Goal: Task Accomplishment & Management: Manage account settings

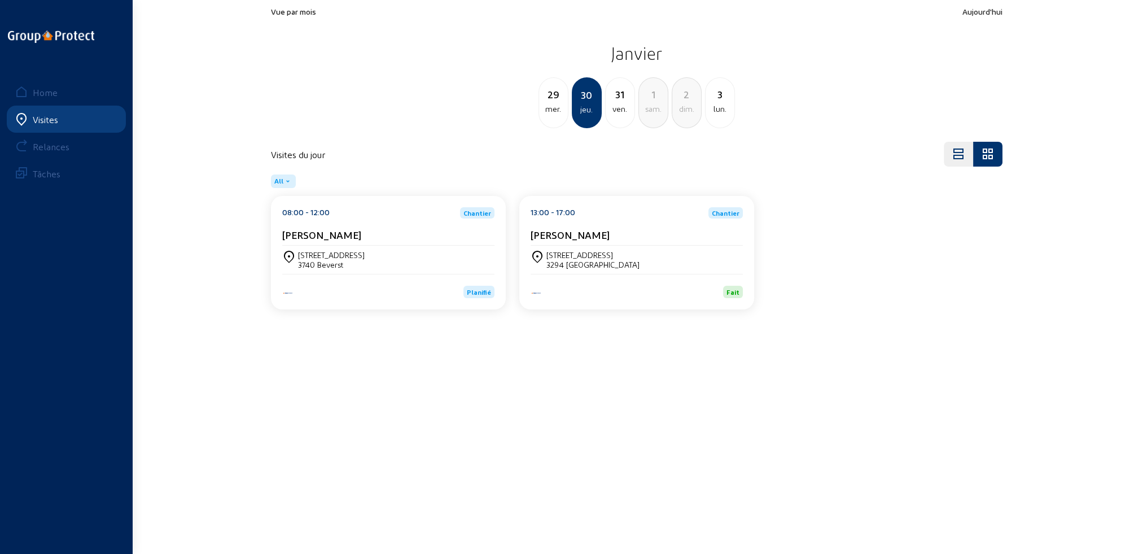
click at [49, 115] on div "Visites" at bounding box center [45, 119] width 25 height 11
click at [48, 91] on div "Home" at bounding box center [45, 92] width 25 height 11
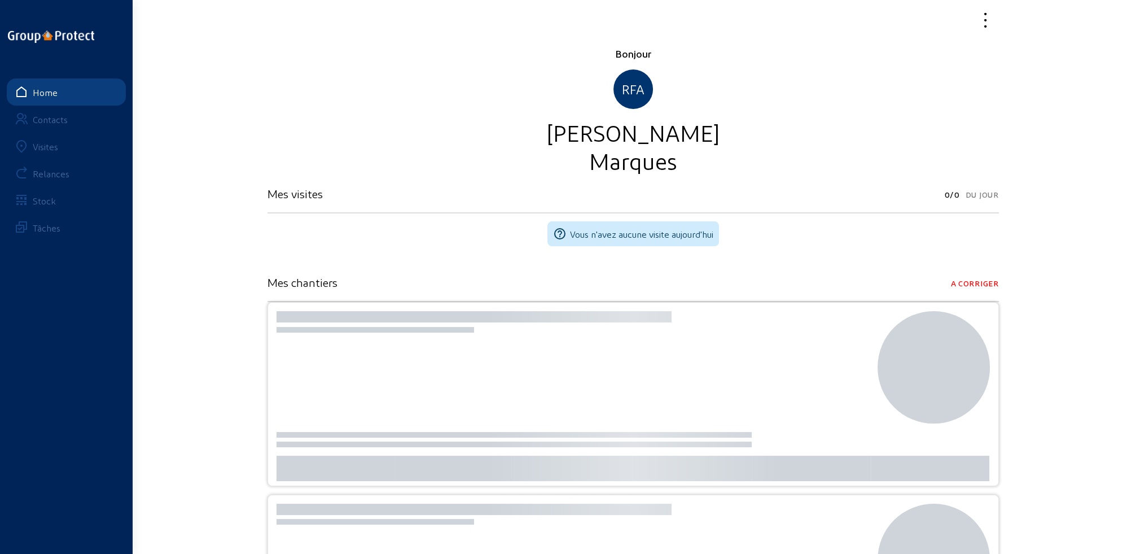
click at [47, 149] on div "Visites" at bounding box center [45, 146] width 25 height 11
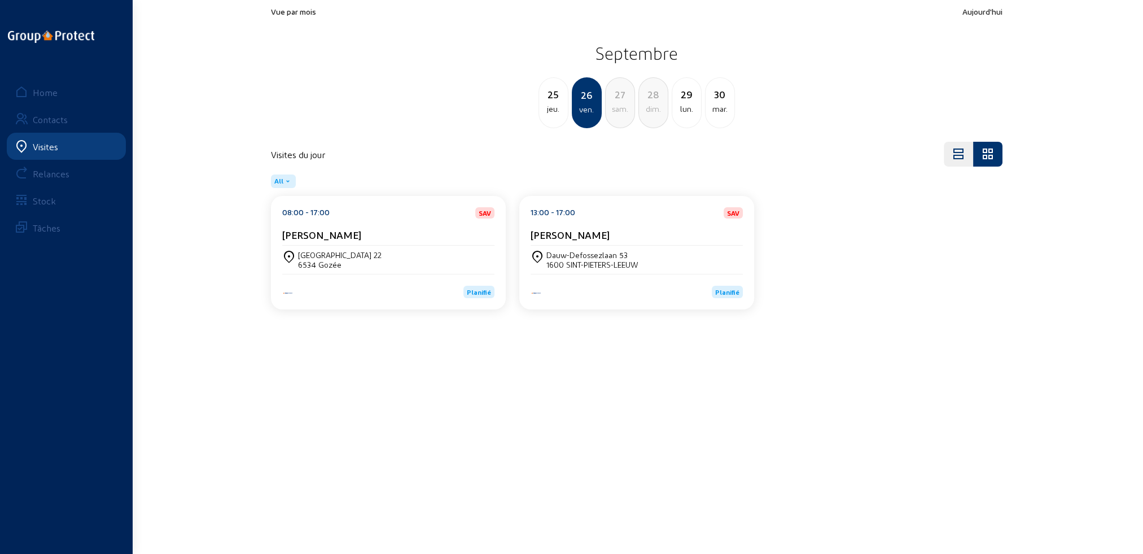
click at [557, 115] on div "25 jeu." at bounding box center [553, 102] width 30 height 51
click at [352, 251] on div "[GEOGRAPHIC_DATA], 2" at bounding box center [338, 255] width 81 height 10
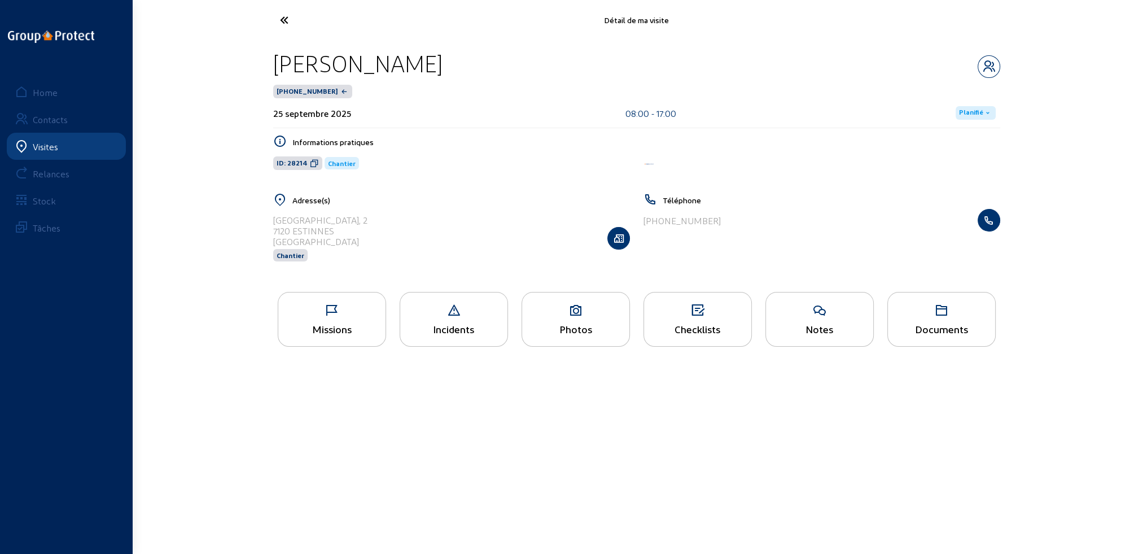
click at [354, 326] on div "Missions" at bounding box center [331, 329] width 107 height 12
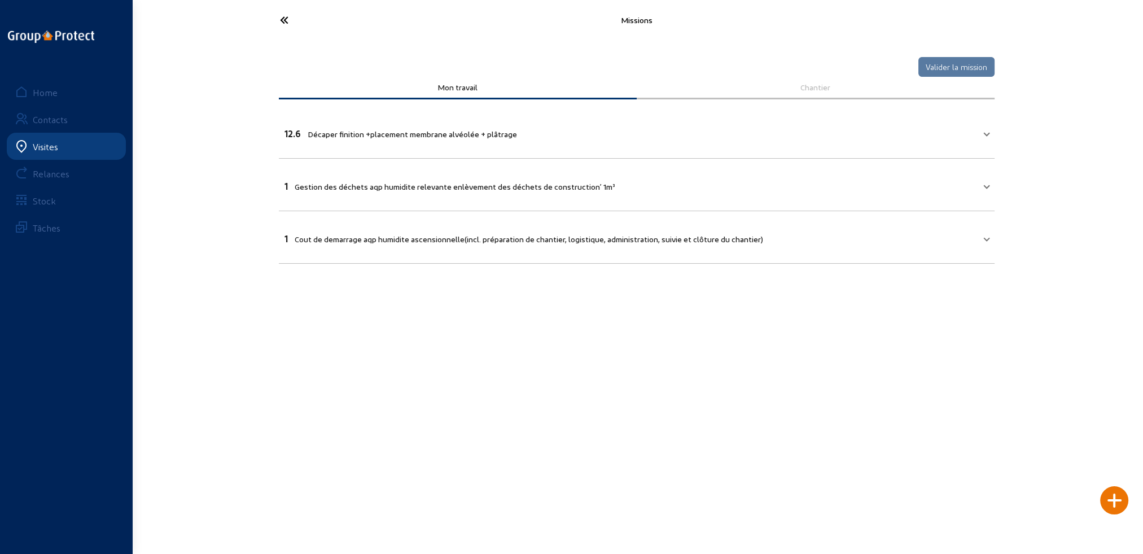
click at [284, 21] on icon at bounding box center [326, 20] width 104 height 20
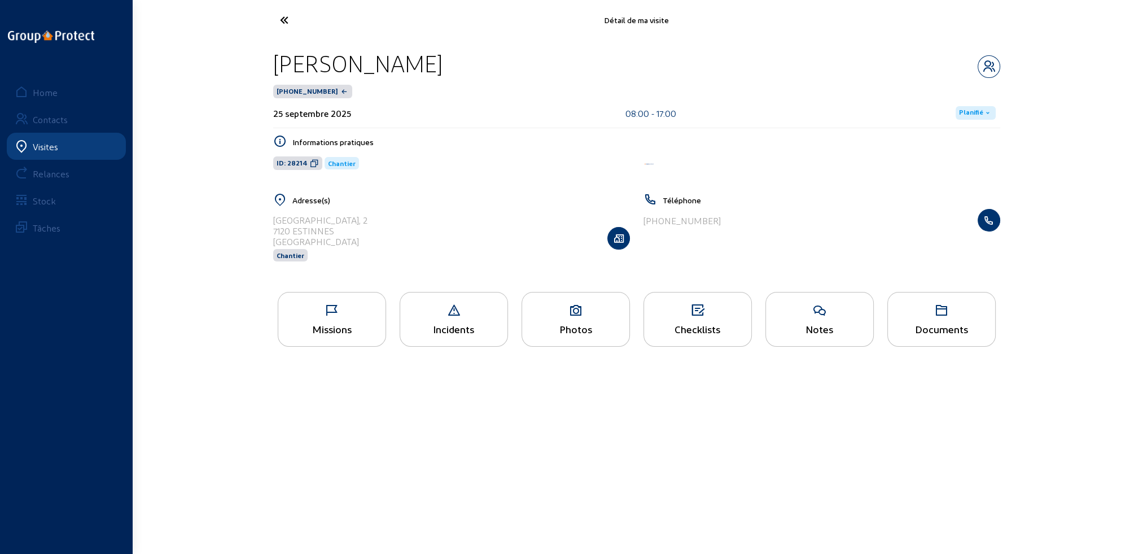
click at [566, 327] on div "Photos" at bounding box center [575, 329] width 107 height 12
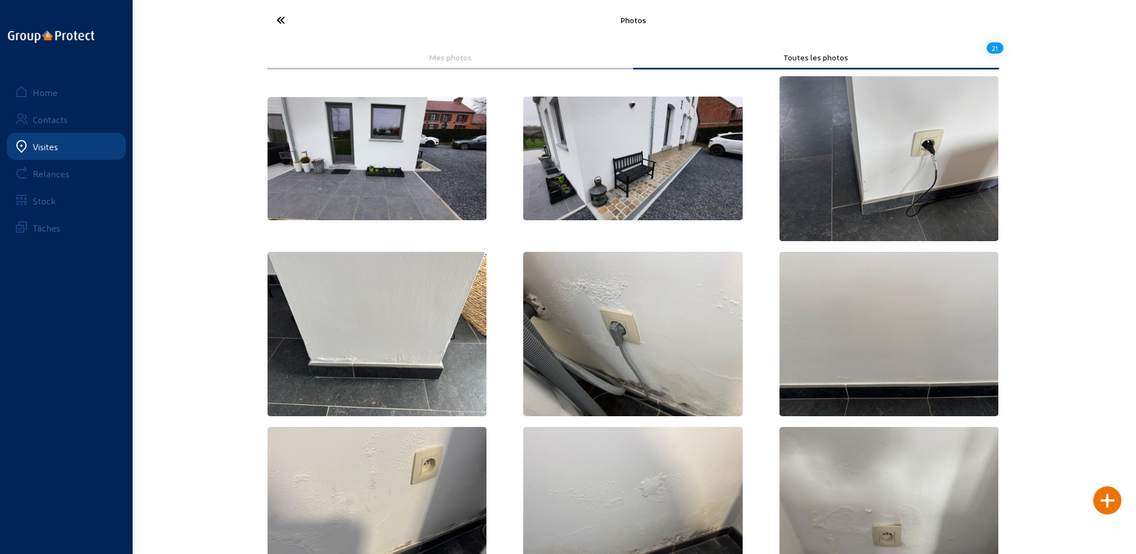
click at [279, 21] on icon at bounding box center [323, 20] width 104 height 20
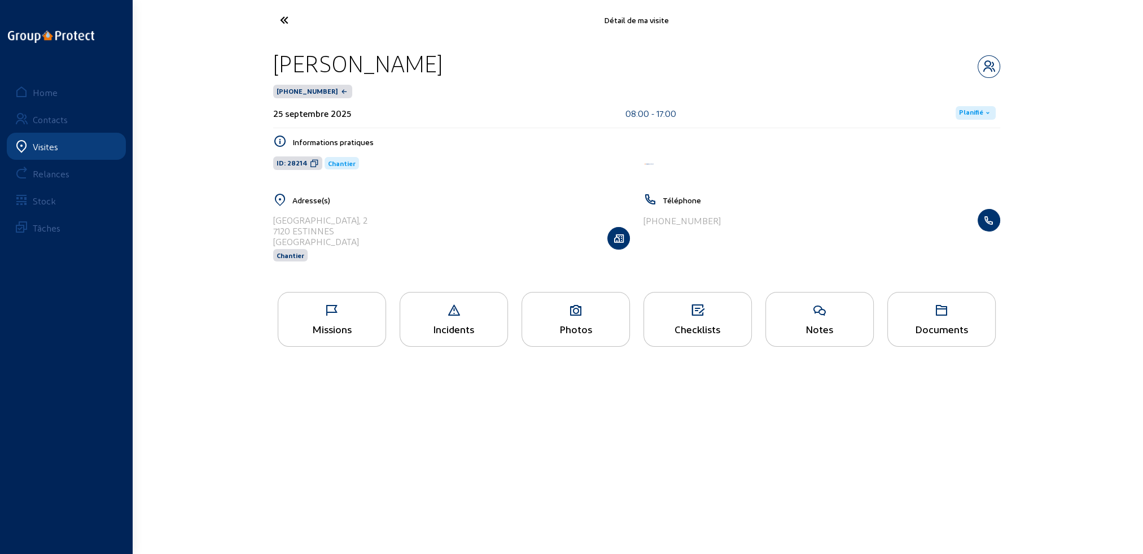
click at [928, 327] on div "Documents" at bounding box center [941, 329] width 107 height 12
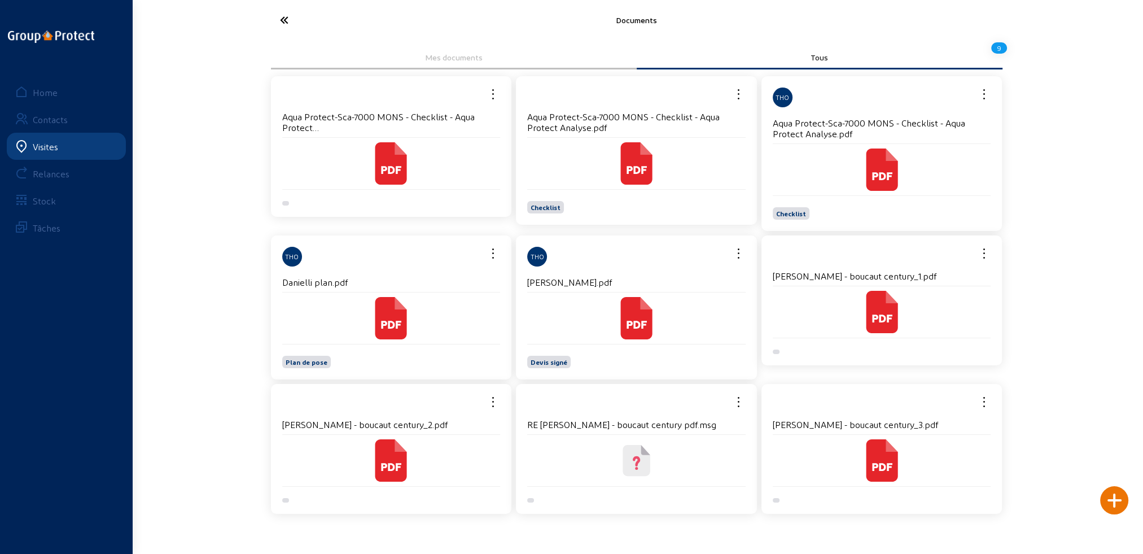
click at [331, 345] on div "Plan de pose" at bounding box center [391, 356] width 218 height 24
click at [392, 320] on icon at bounding box center [391, 324] width 20 height 8
click at [282, 19] on icon at bounding box center [326, 20] width 104 height 20
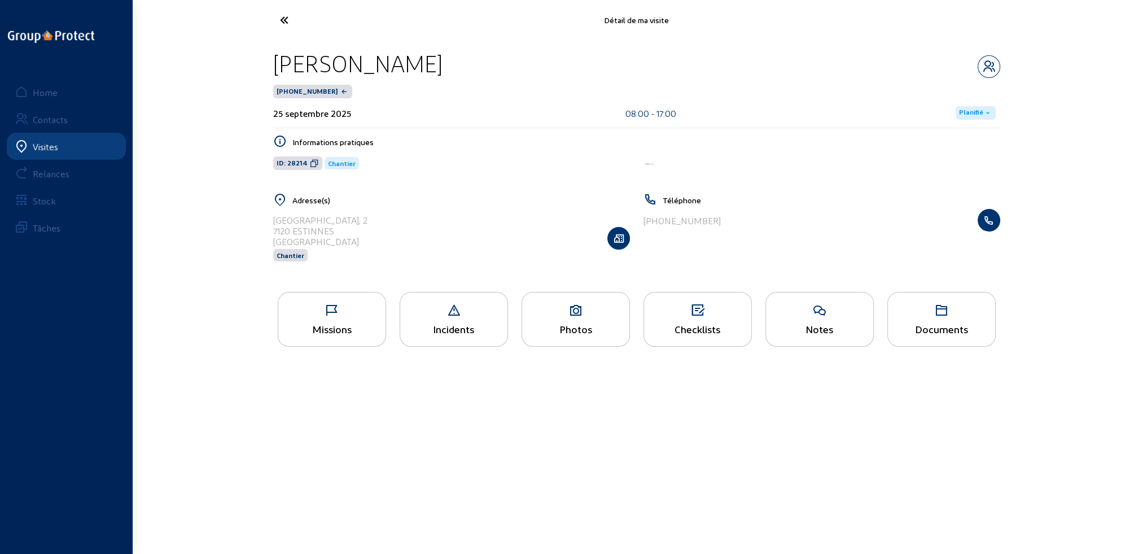
click at [323, 317] on icon at bounding box center [331, 311] width 107 height 14
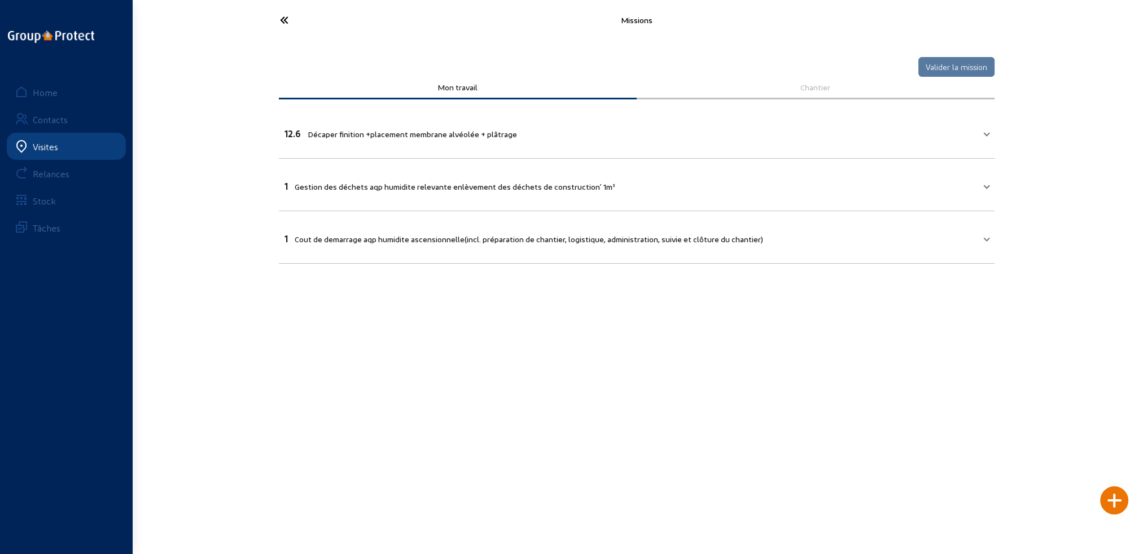
click at [338, 129] on span "Décaper finition +placement membrane alvéolée + plâtrage" at bounding box center [412, 134] width 209 height 10
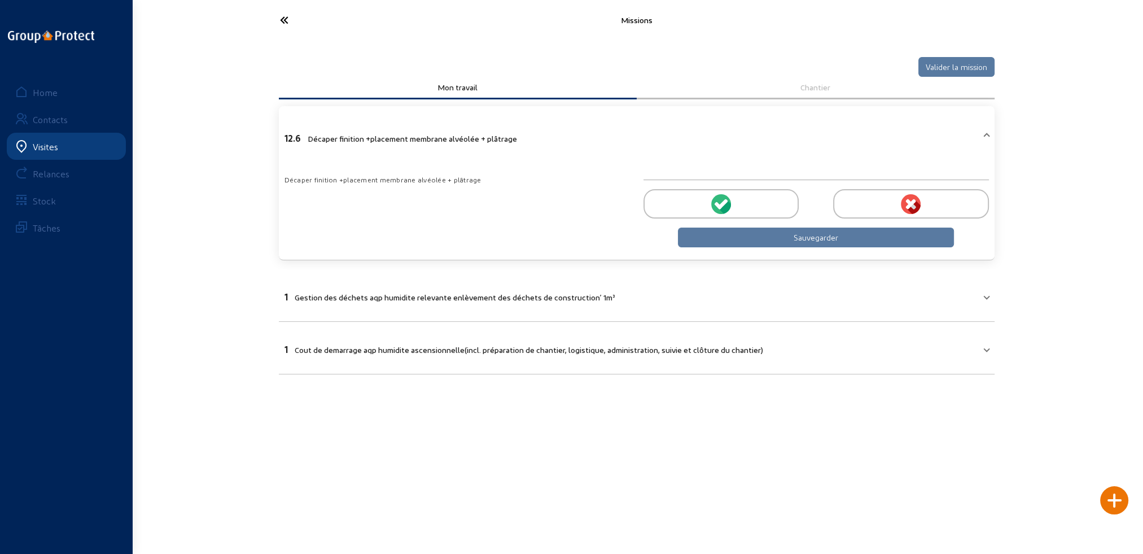
click at [743, 203] on div at bounding box center [720, 203] width 155 height 29
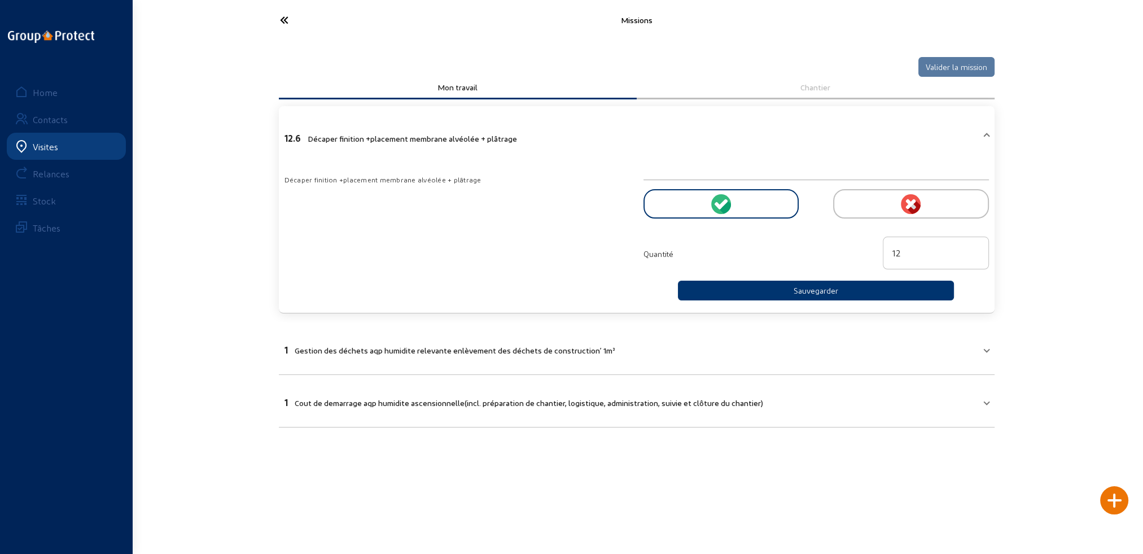
click at [973, 255] on input "12" at bounding box center [935, 253] width 87 height 14
click at [973, 255] on input "11" at bounding box center [935, 253] width 87 height 14
type input "11.6"
click at [788, 289] on button "Sauvegarder" at bounding box center [816, 290] width 276 height 20
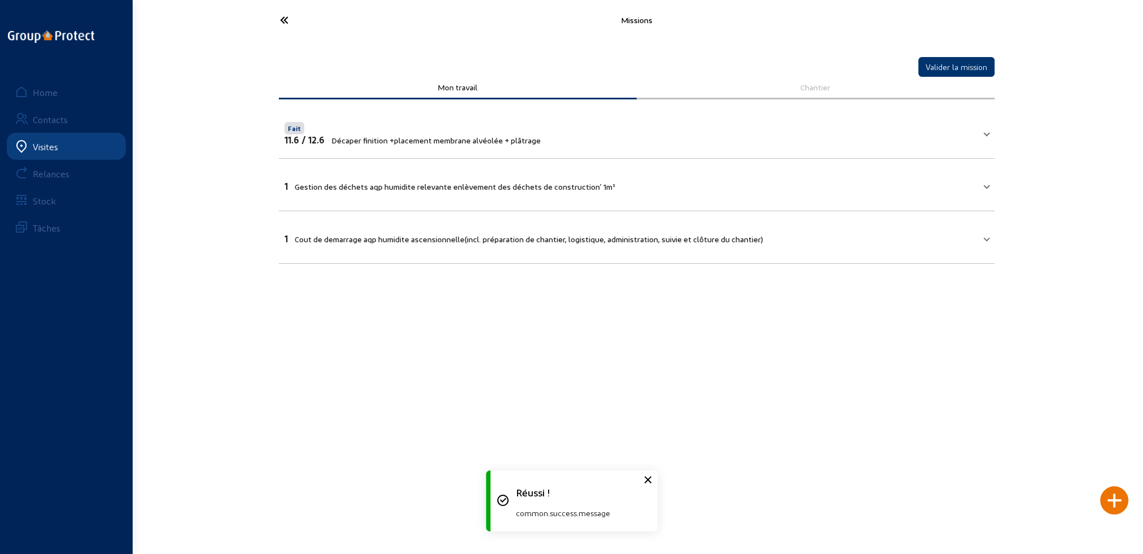
click at [427, 186] on span "Gestion des déchets aqp humidite relevante enlèvement des déchets de constructi…" at bounding box center [455, 187] width 320 height 10
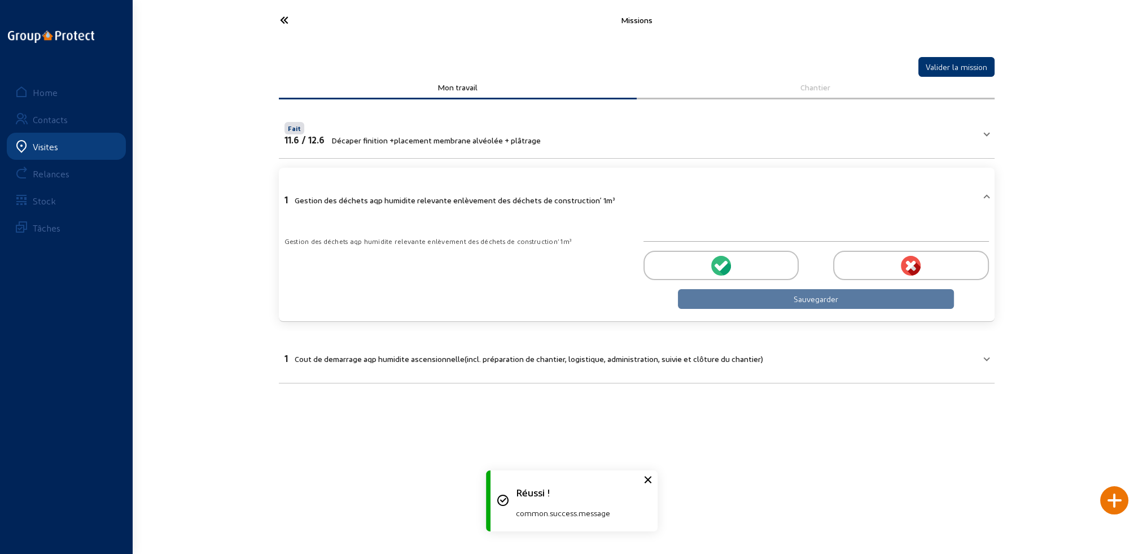
click at [693, 264] on div at bounding box center [720, 265] width 155 height 29
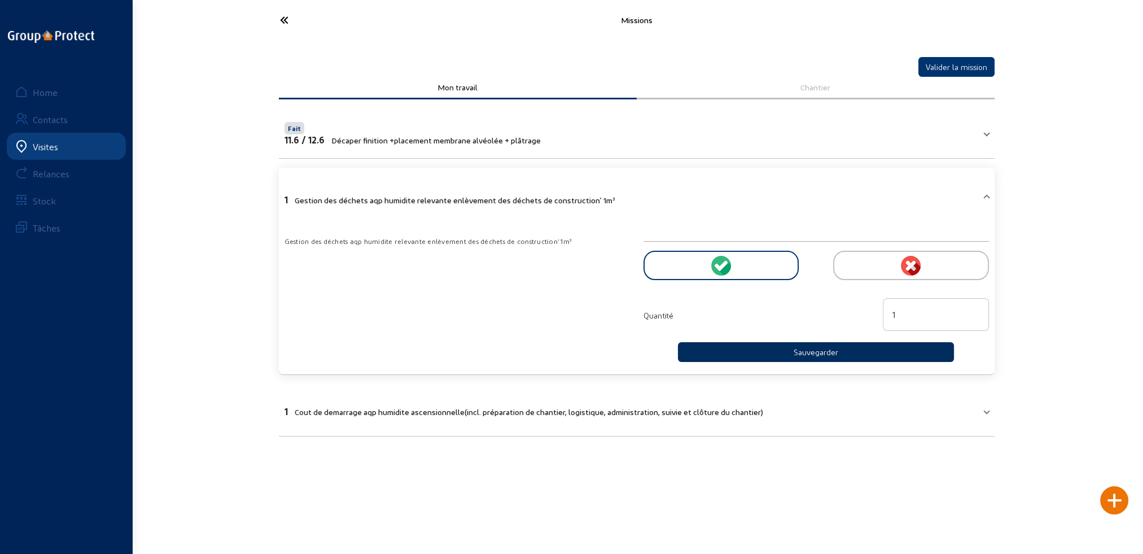
click at [806, 348] on button "Sauvegarder" at bounding box center [816, 352] width 276 height 20
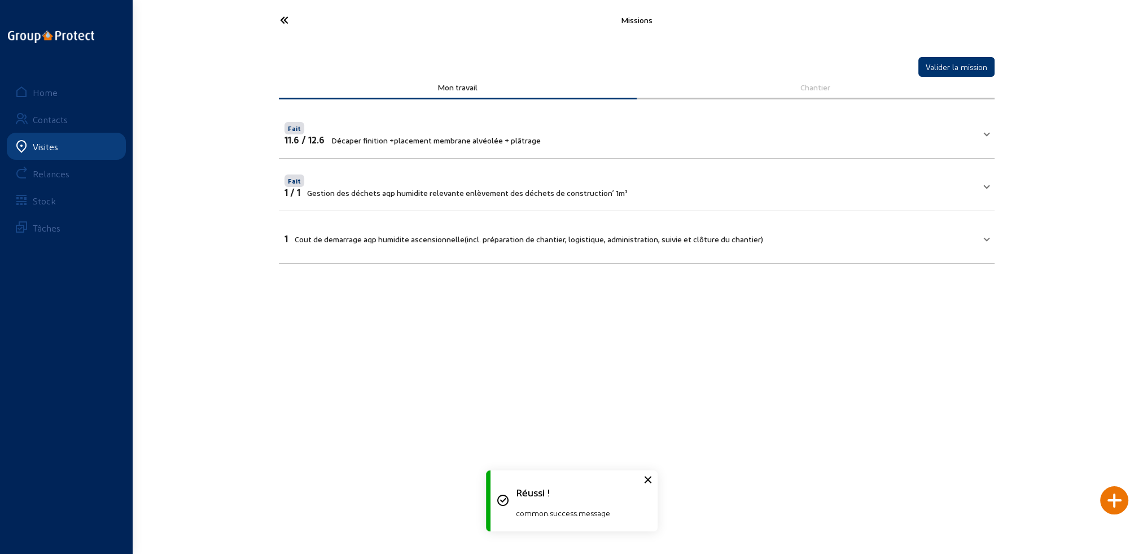
click at [458, 235] on span "Cout de demarrage aqp humidite ascensionnelle(incl. préparation de chantier, lo…" at bounding box center [529, 239] width 468 height 10
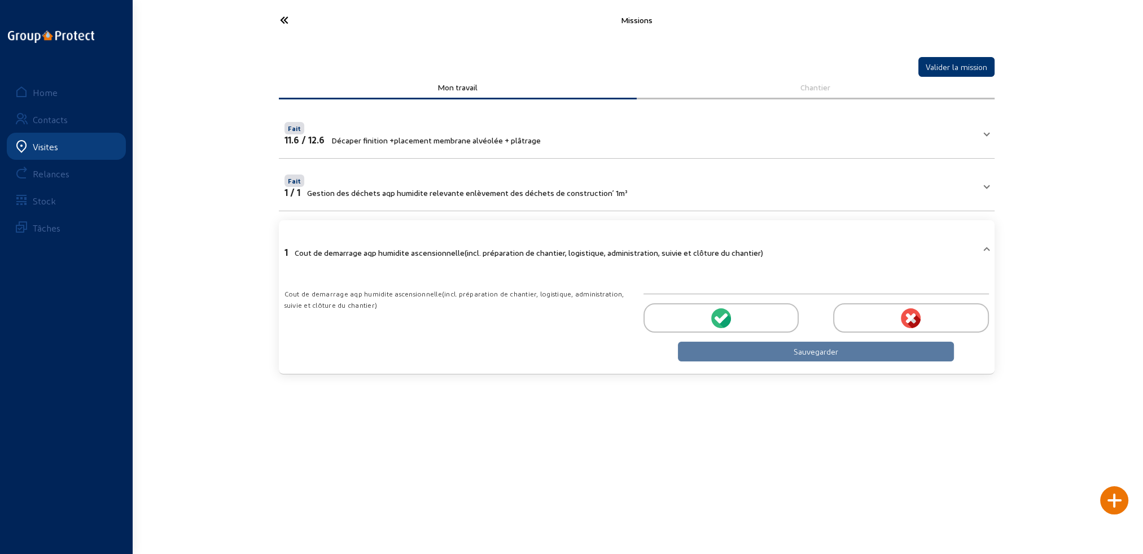
click at [719, 316] on icon at bounding box center [722, 318] width 10 height 10
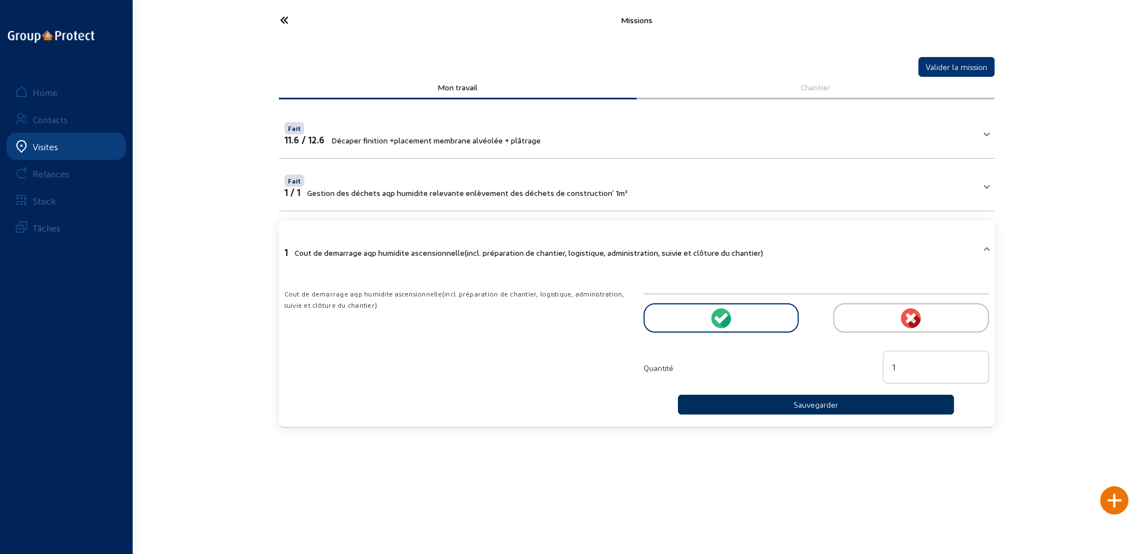
click at [812, 402] on button "Sauvegarder" at bounding box center [816, 404] width 276 height 20
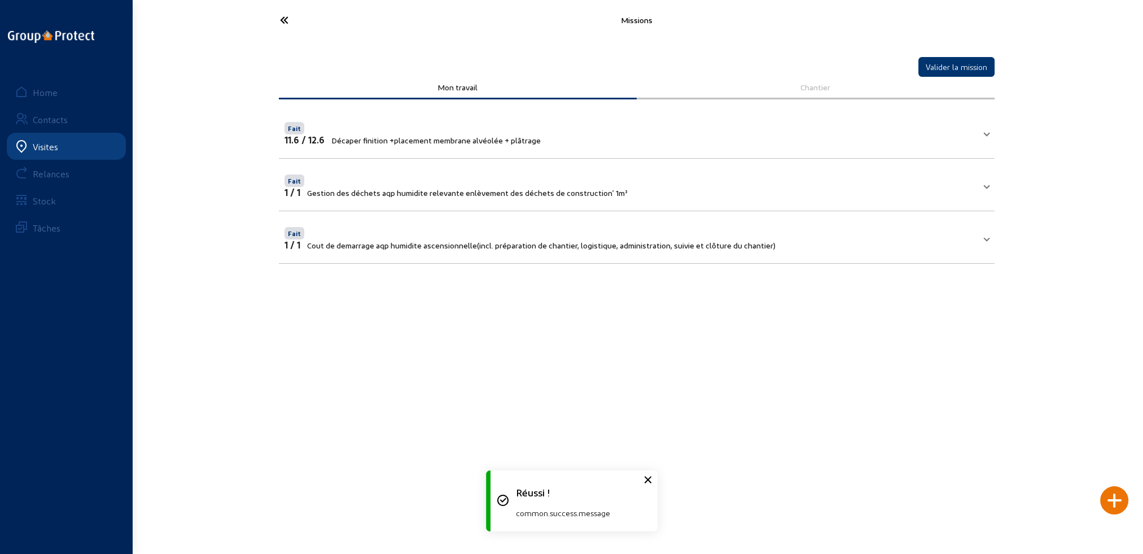
click at [1108, 500] on div at bounding box center [1114, 500] width 28 height 28
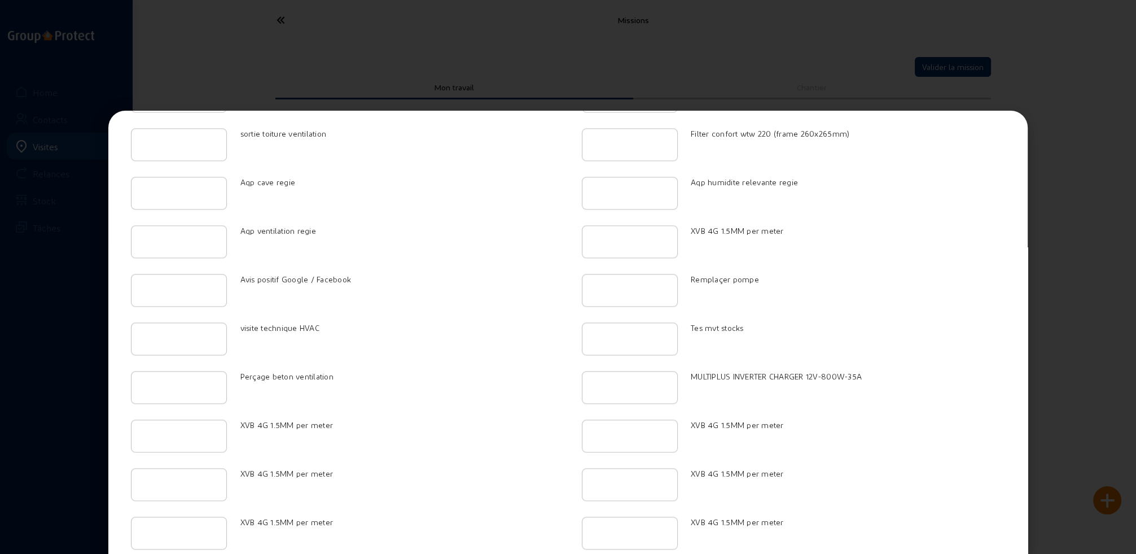
scroll to position [2002, 0]
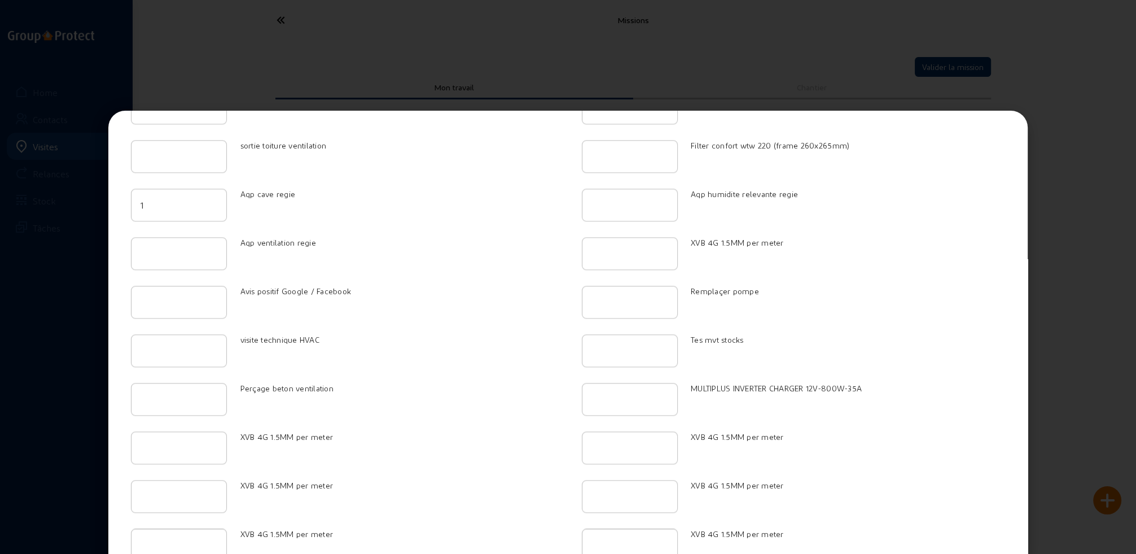
click at [210, 198] on input "1" at bounding box center [178, 205] width 77 height 14
click at [210, 198] on input "2" at bounding box center [178, 205] width 77 height 14
type input "3"
click at [210, 198] on input "3" at bounding box center [178, 205] width 77 height 14
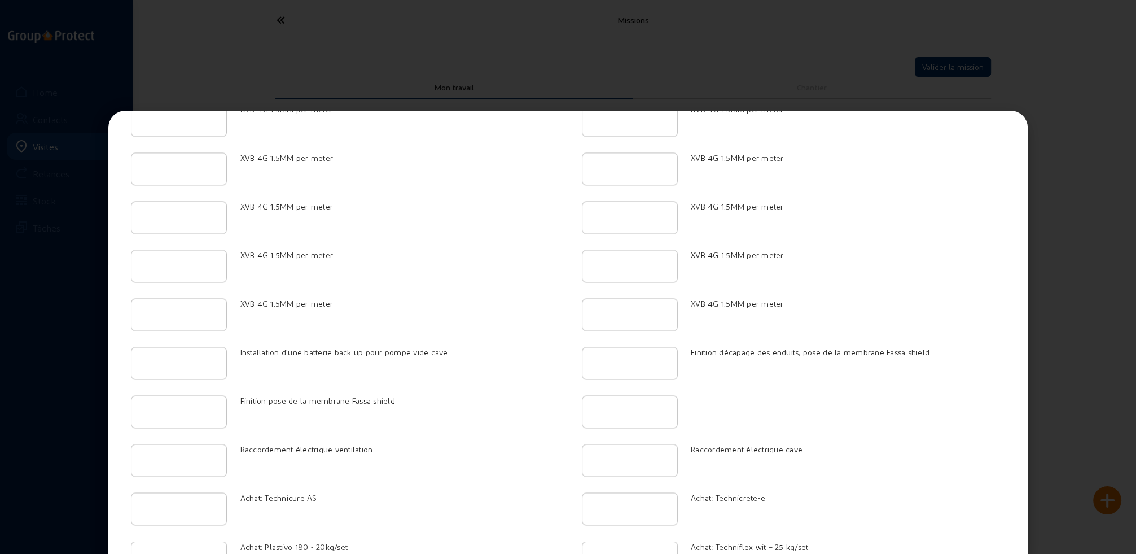
scroll to position [2762, 0]
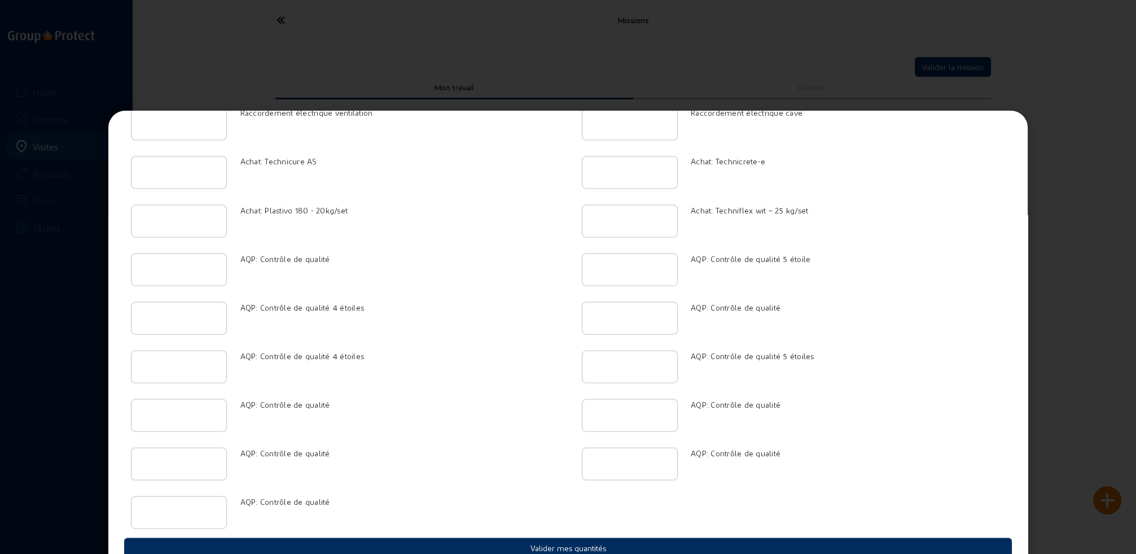
click at [557, 537] on button "Valider mes quantités" at bounding box center [568, 547] width 888 height 20
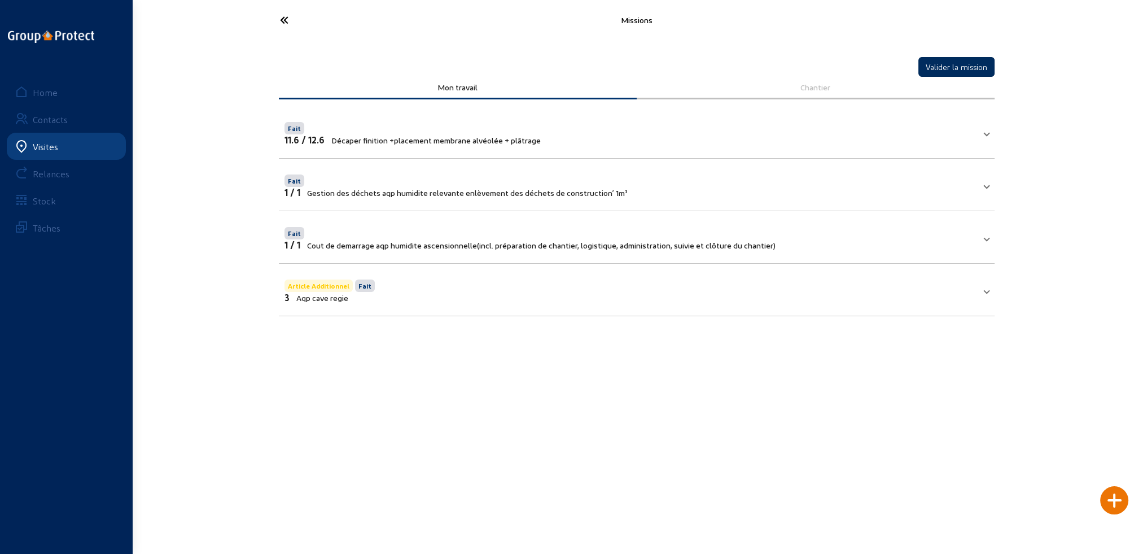
click at [945, 68] on button "Valider la mission" at bounding box center [956, 67] width 76 height 20
click at [283, 20] on icon at bounding box center [326, 20] width 104 height 20
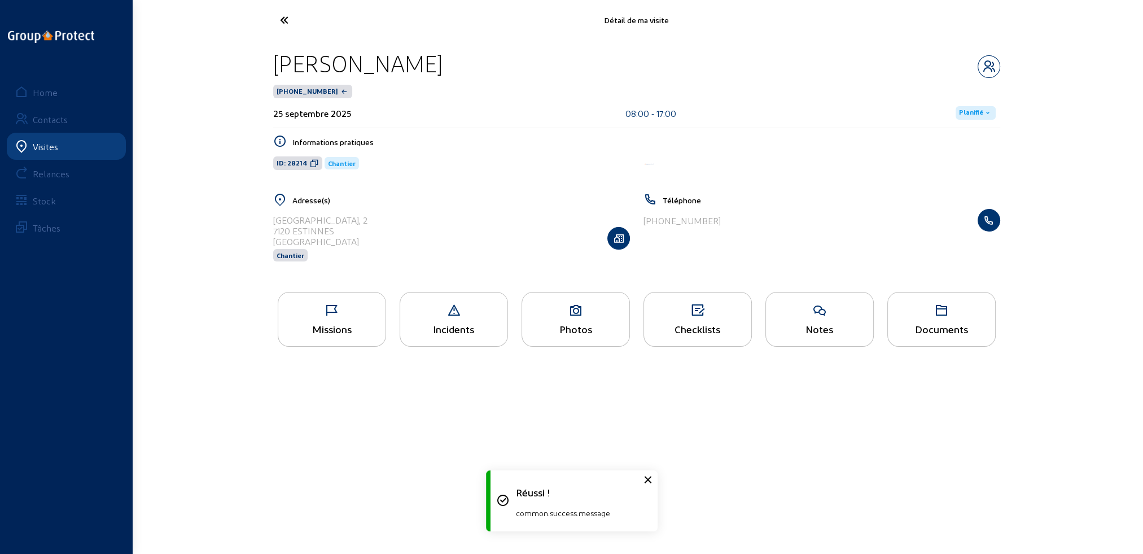
click at [968, 113] on span "Planifié" at bounding box center [971, 112] width 24 height 9
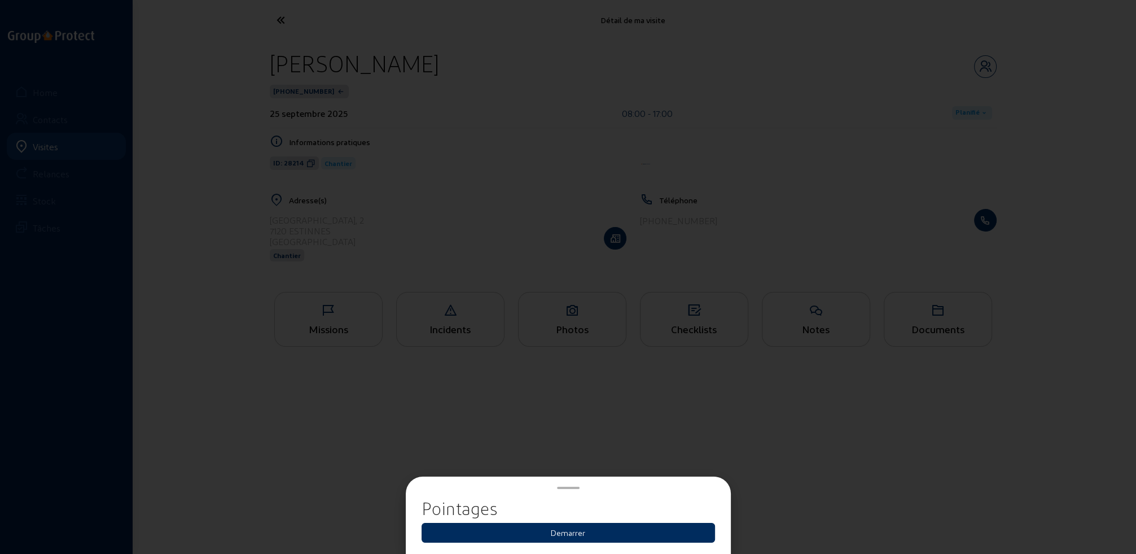
click at [569, 534] on button "Demarrer" at bounding box center [567, 532] width 293 height 20
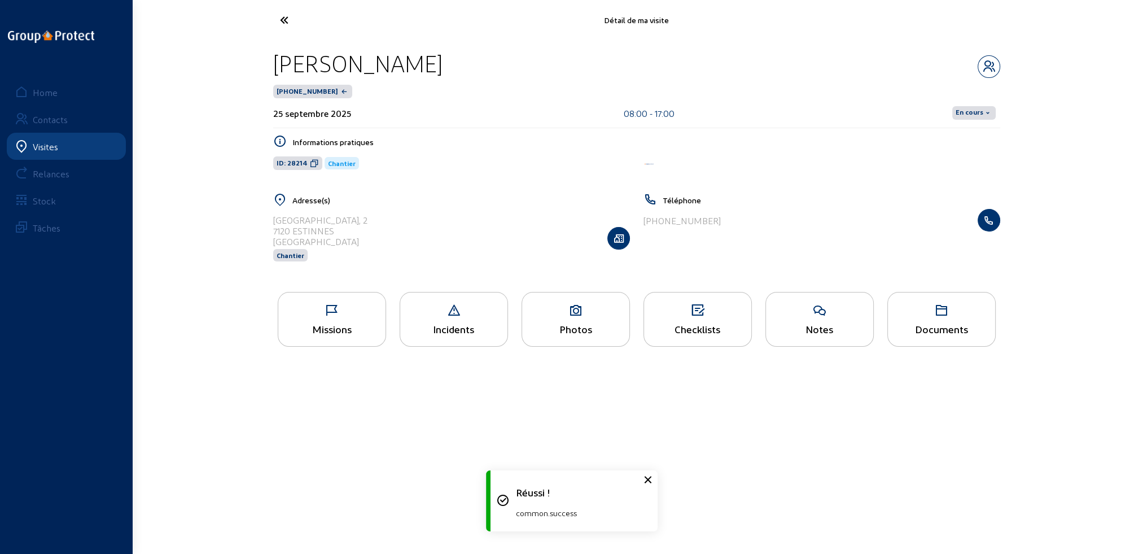
click at [974, 112] on span "En cours" at bounding box center [969, 112] width 28 height 9
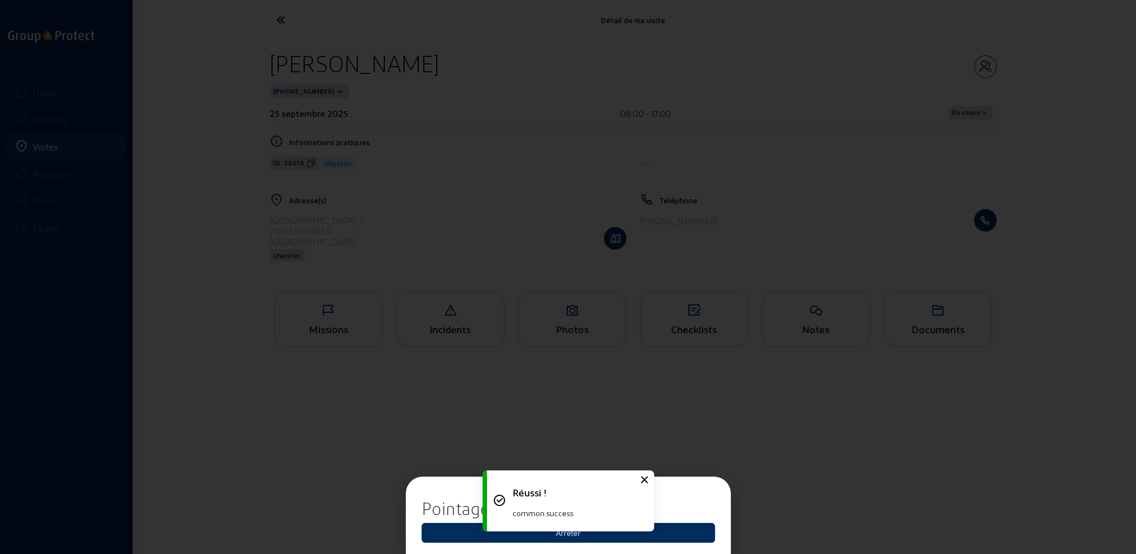
click at [573, 537] on button "Arrêter" at bounding box center [567, 532] width 293 height 20
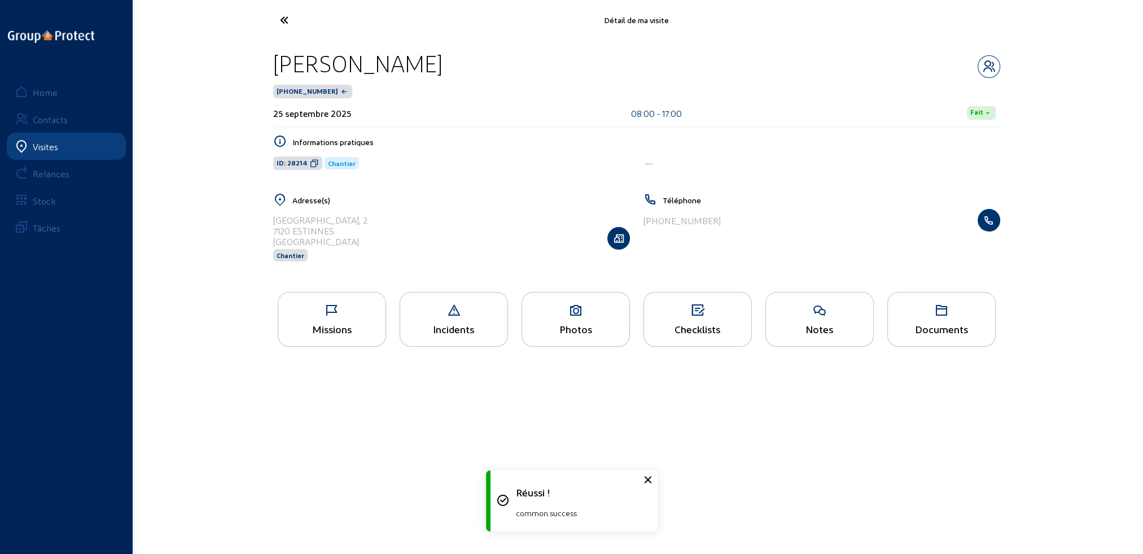
click at [285, 20] on icon at bounding box center [326, 20] width 104 height 20
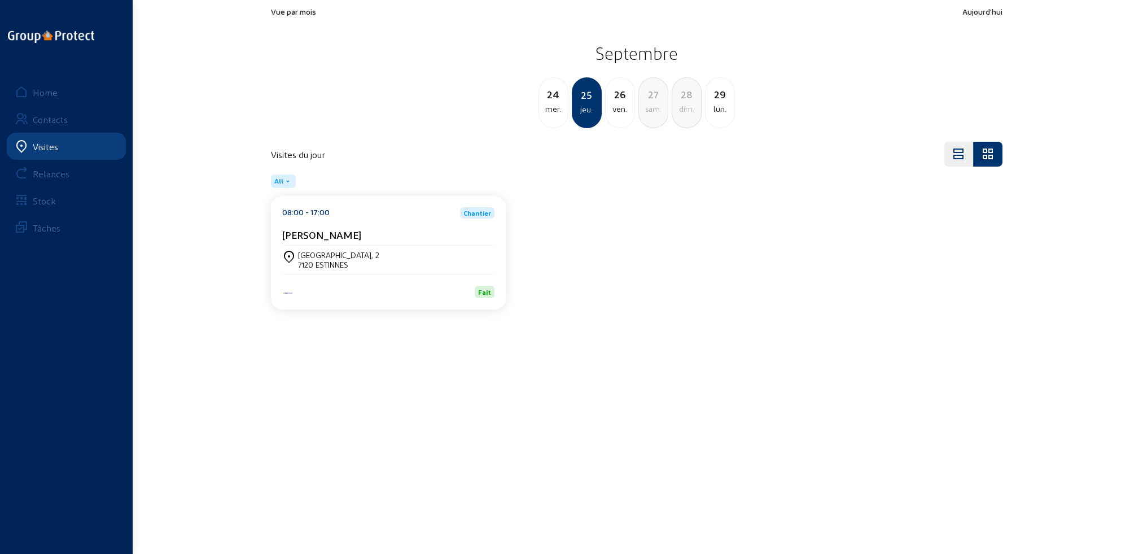
click at [561, 113] on div "mer." at bounding box center [553, 109] width 29 height 14
click at [385, 256] on div "[STREET_ADDRESS]" at bounding box center [343, 255] width 91 height 10
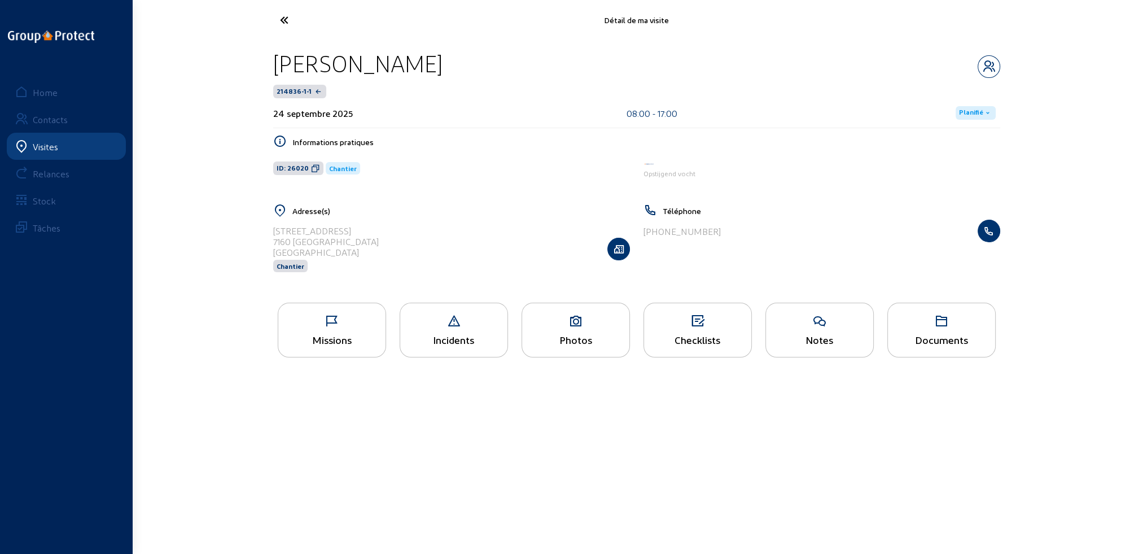
click at [361, 322] on icon at bounding box center [331, 321] width 107 height 14
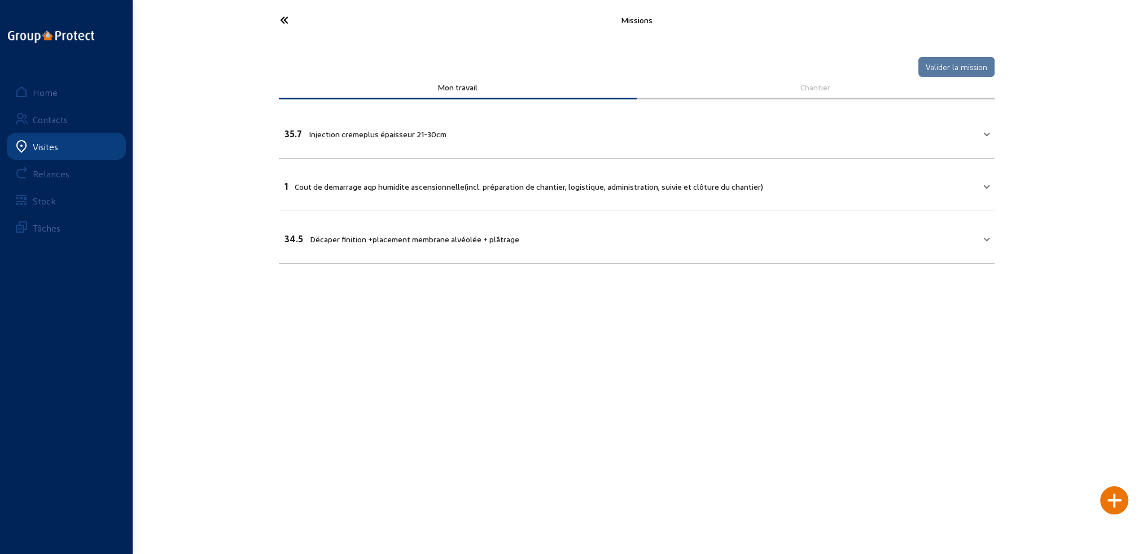
click at [362, 129] on span "Injection cremeplus épaisseur 21-30cm" at bounding box center [378, 134] width 138 height 10
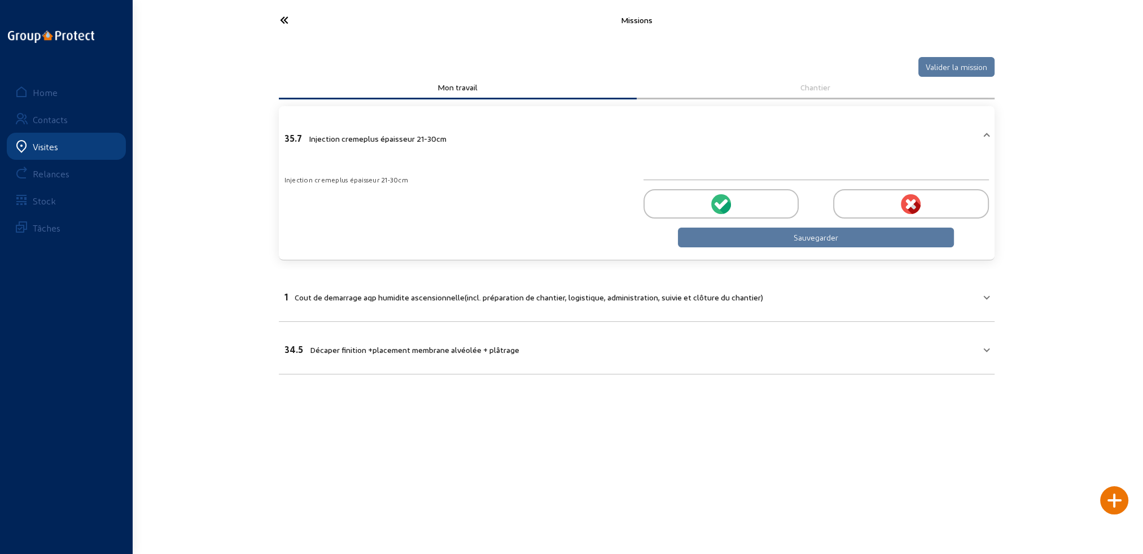
click at [743, 204] on div at bounding box center [720, 203] width 155 height 29
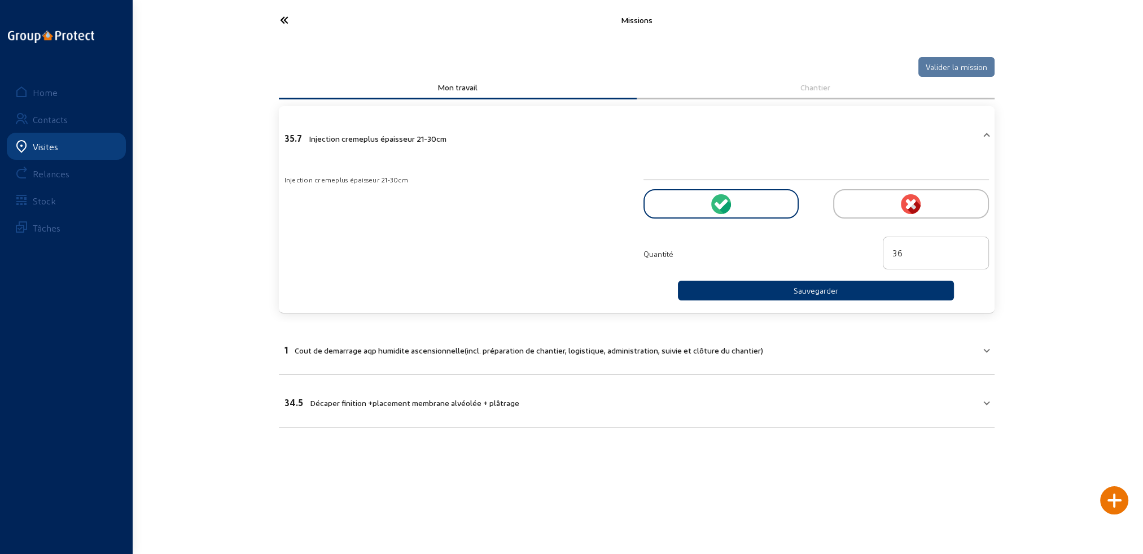
click at [973, 249] on input "36" at bounding box center [935, 253] width 87 height 14
type input "37"
click at [973, 249] on input "37" at bounding box center [935, 253] width 87 height 14
click at [811, 292] on button "Sauvegarder" at bounding box center [816, 290] width 276 height 20
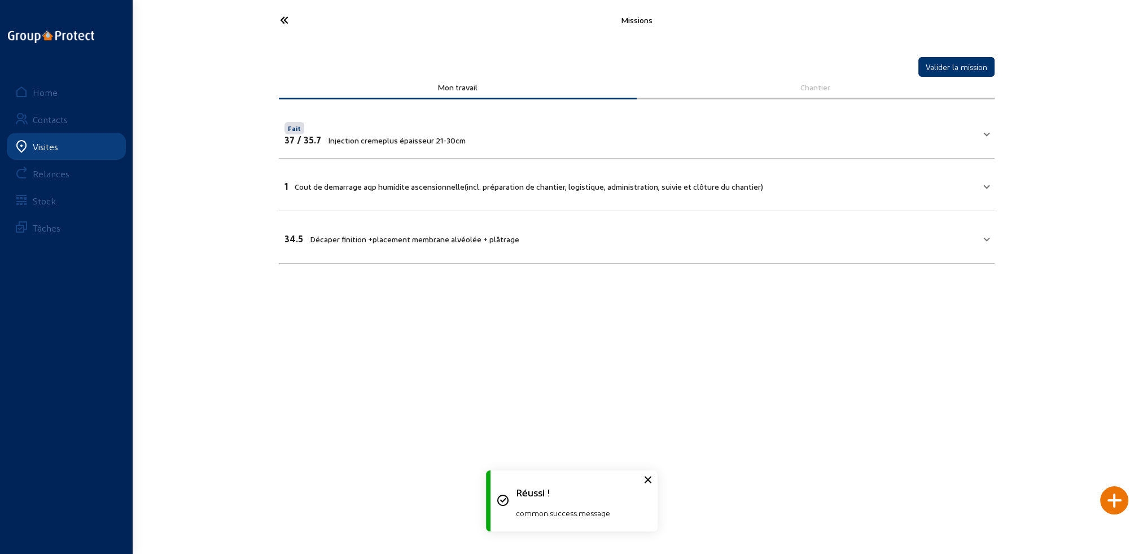
click at [539, 194] on mat-expansion-panel-header "1 Cout de demarrage aqp humidite ascensionnelle(incl. préparation de chantier, …" at bounding box center [636, 184] width 715 height 38
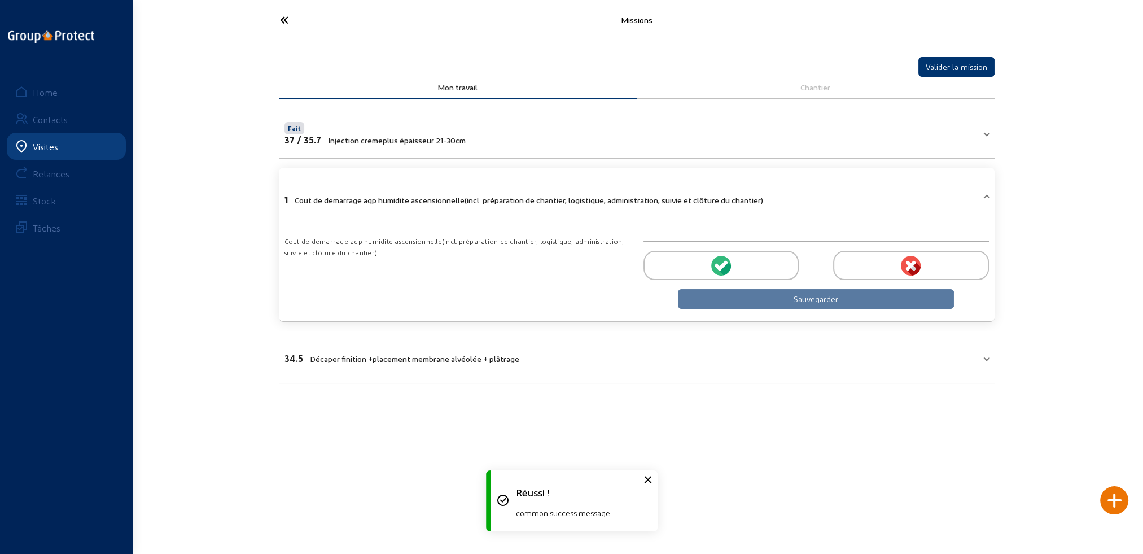
click at [753, 260] on div at bounding box center [720, 265] width 155 height 29
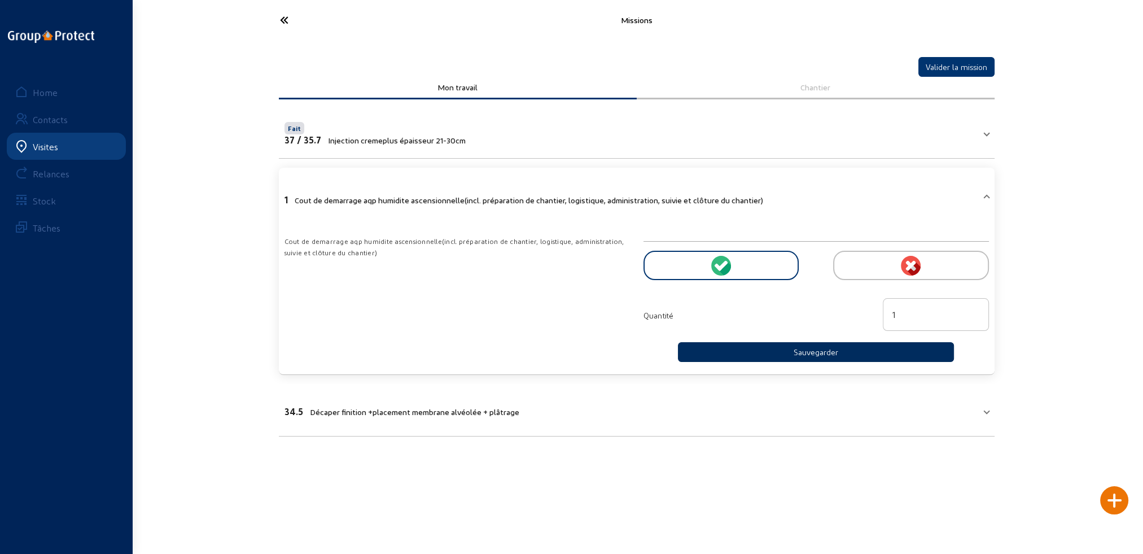
click at [901, 354] on button "Sauvegarder" at bounding box center [816, 352] width 276 height 20
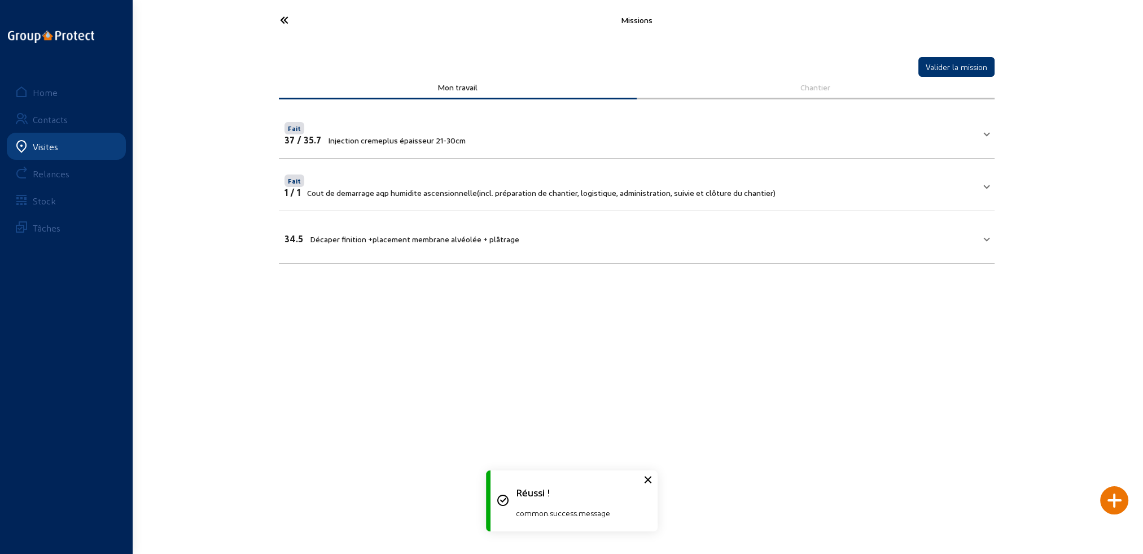
click at [438, 231] on div at bounding box center [401, 232] width 235 height 2
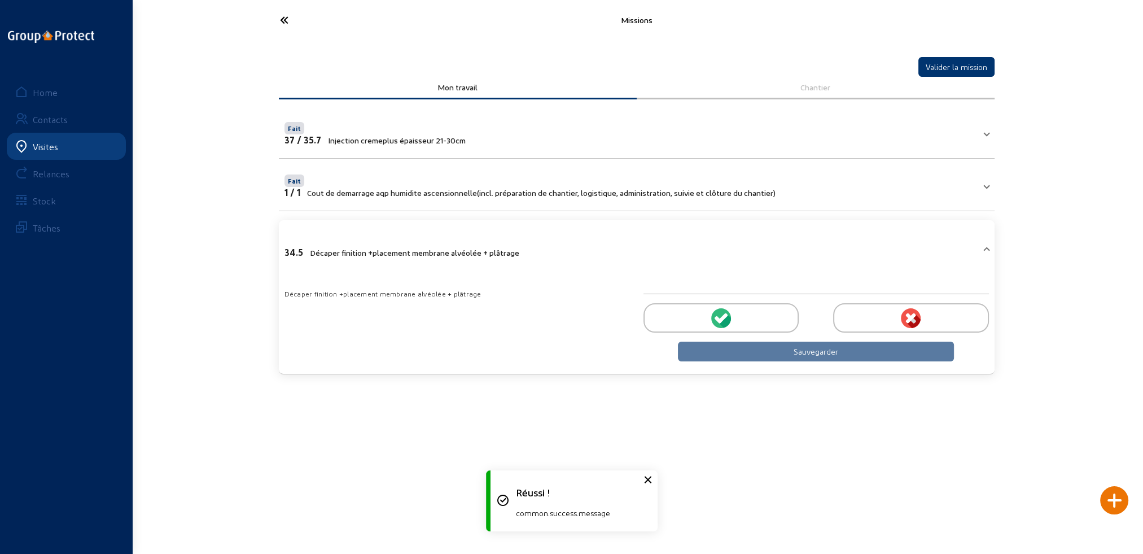
click at [736, 315] on div at bounding box center [720, 317] width 155 height 29
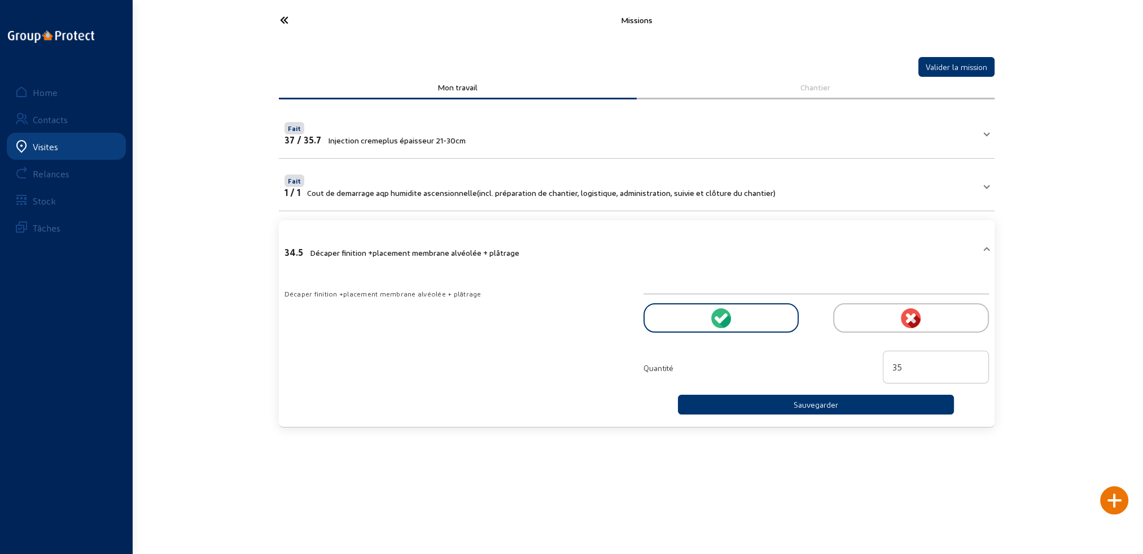
click at [973, 363] on input "35" at bounding box center [935, 367] width 87 height 14
click at [973, 363] on input "36" at bounding box center [935, 367] width 87 height 14
click at [973, 362] on input "37" at bounding box center [935, 367] width 87 height 14
click at [973, 362] on input "38" at bounding box center [935, 367] width 87 height 14
click at [973, 362] on input "39" at bounding box center [935, 367] width 87 height 14
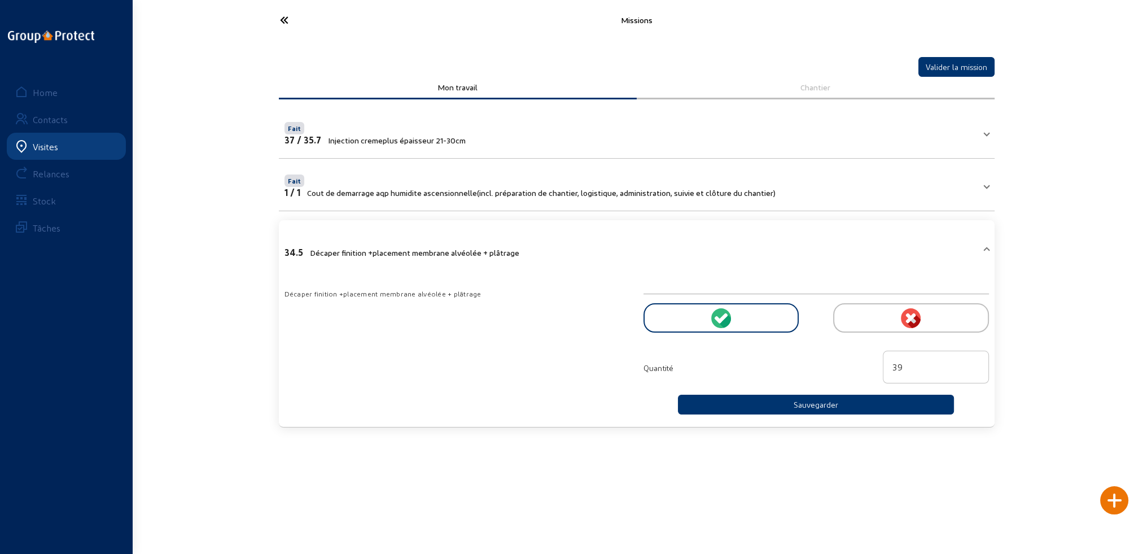
type input "40"
click at [973, 362] on input "40" at bounding box center [935, 367] width 87 height 14
click at [866, 400] on button "Sauvegarder" at bounding box center [816, 404] width 276 height 20
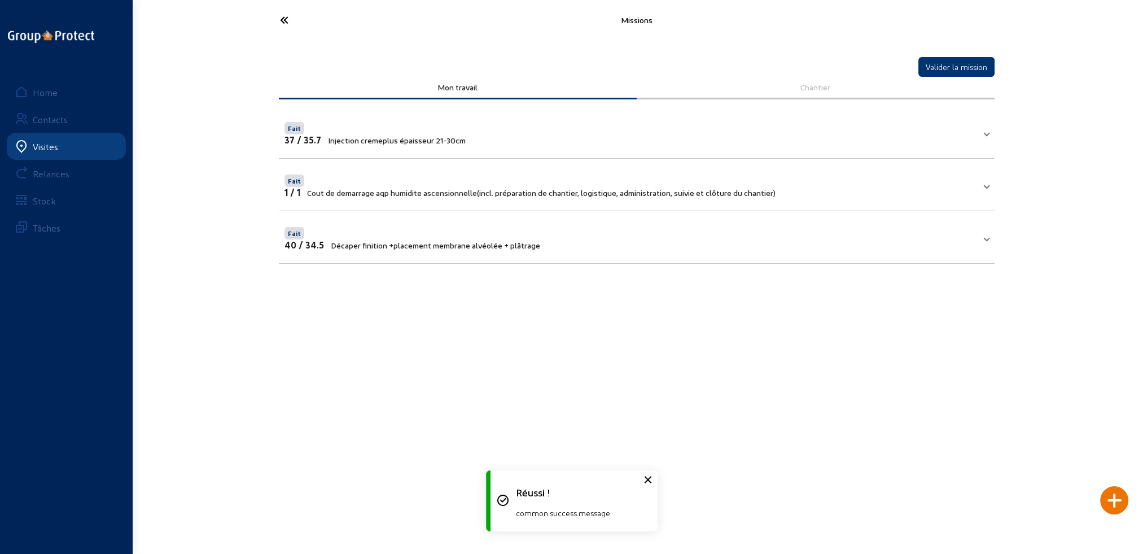
click at [1117, 503] on div at bounding box center [1114, 500] width 28 height 28
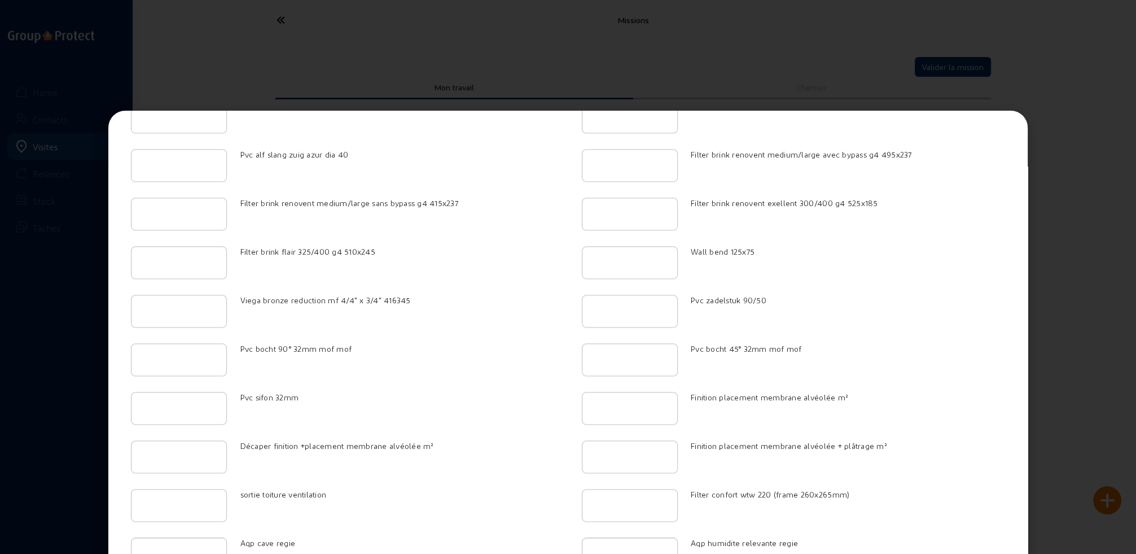
scroll to position [1813, 0]
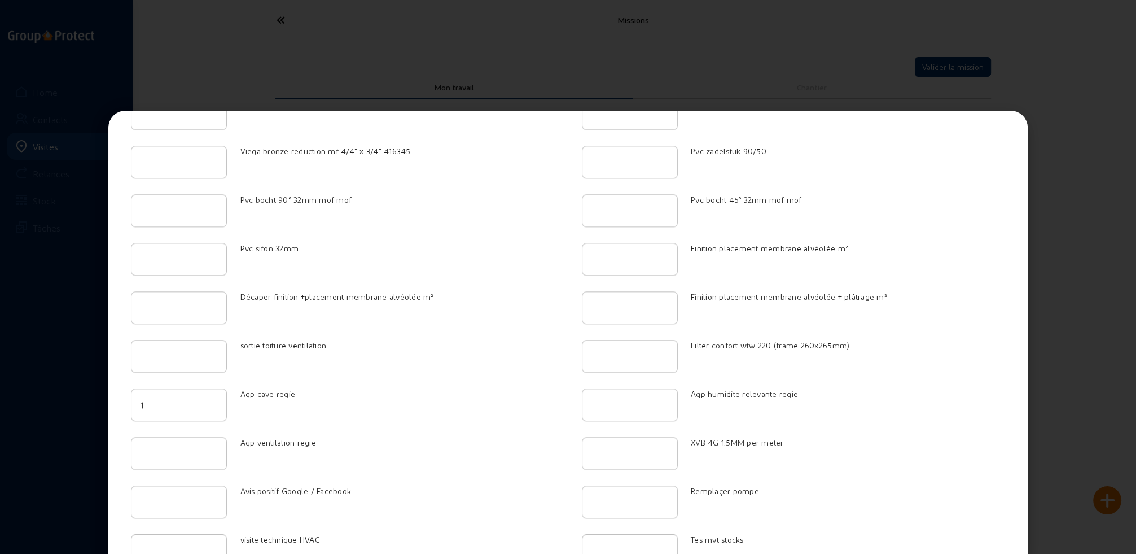
click at [206, 398] on input "1" at bounding box center [178, 405] width 77 height 14
click at [206, 398] on input "2" at bounding box center [178, 405] width 77 height 14
click at [206, 398] on input "3" at bounding box center [178, 405] width 77 height 14
click at [206, 398] on input "4" at bounding box center [178, 405] width 77 height 14
click at [206, 398] on input "5" at bounding box center [178, 405] width 77 height 14
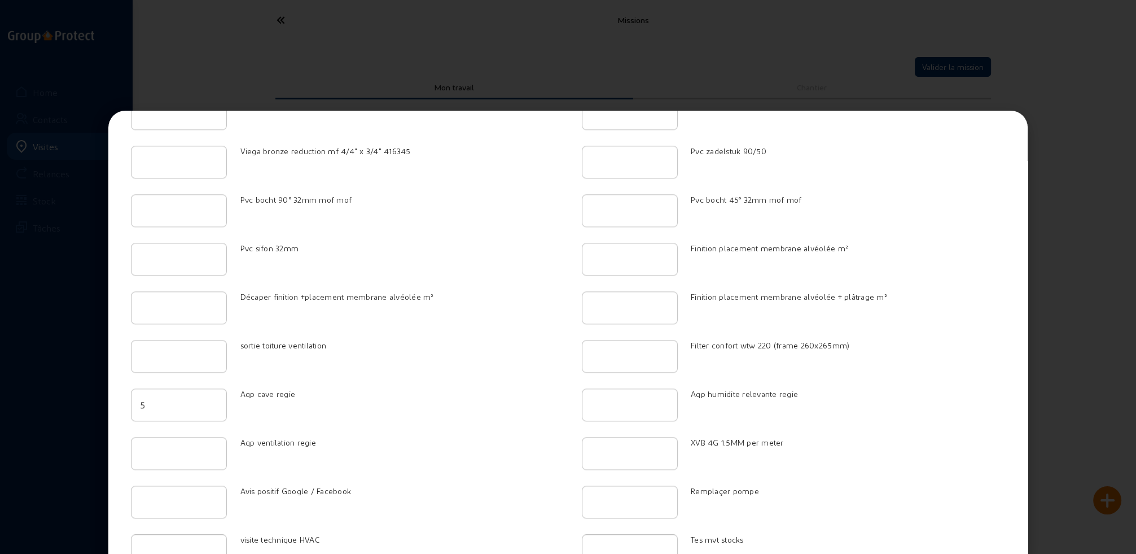
type input "6"
click at [206, 398] on input "6" at bounding box center [178, 405] width 77 height 14
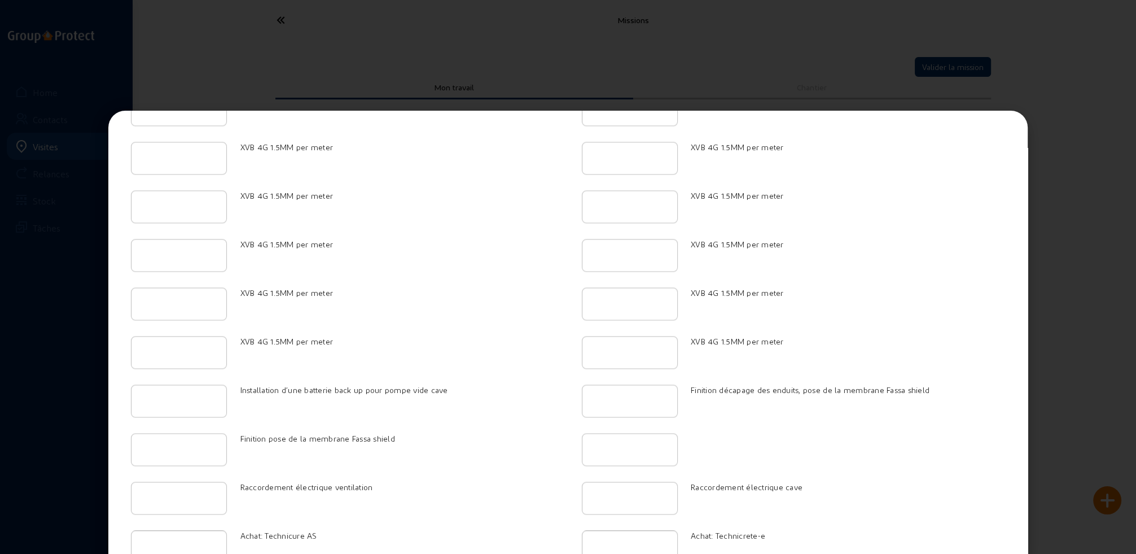
scroll to position [2774, 0]
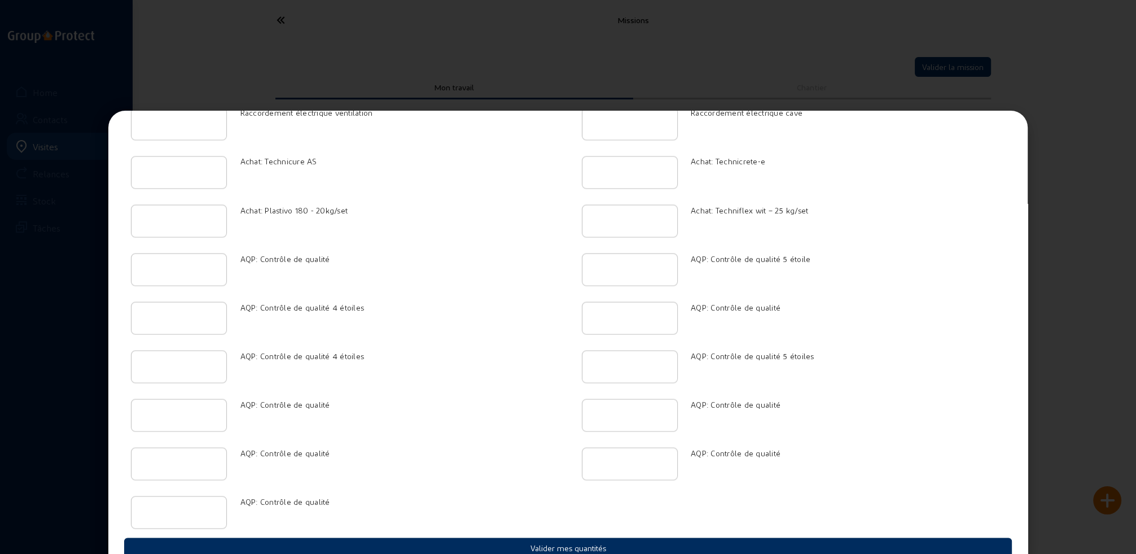
click at [547, 537] on button "Valider mes quantités" at bounding box center [568, 547] width 888 height 20
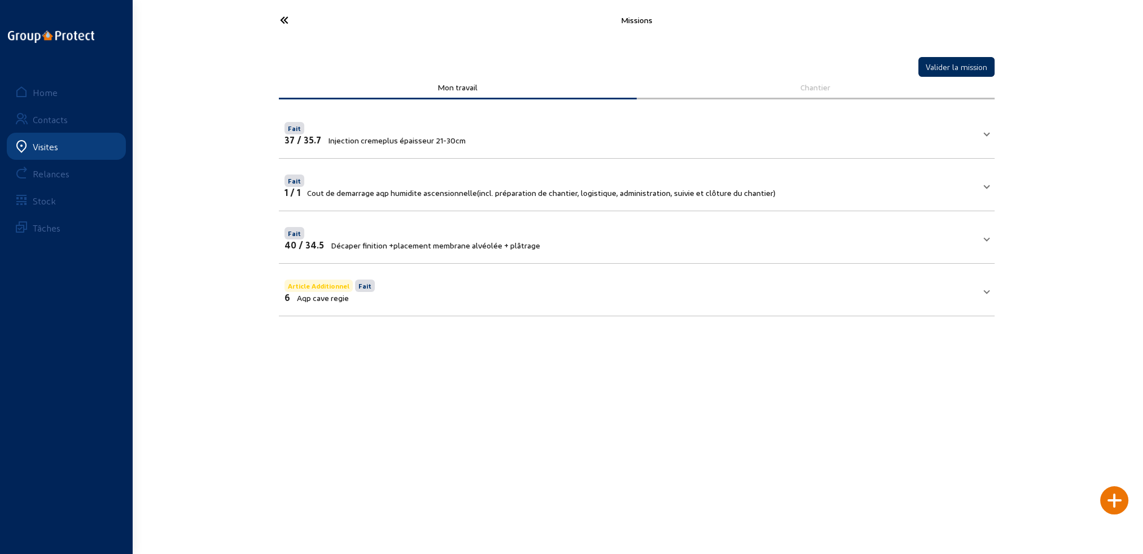
click at [946, 61] on button "Valider la mission" at bounding box center [956, 67] width 76 height 20
click at [285, 19] on icon at bounding box center [326, 20] width 104 height 20
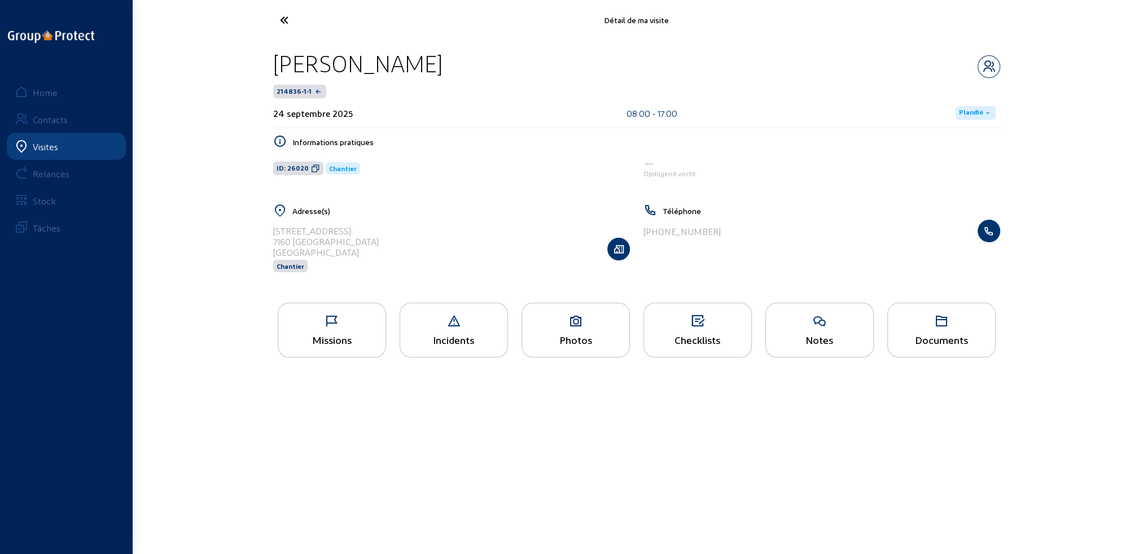
click at [969, 111] on span "Planifié" at bounding box center [971, 112] width 24 height 9
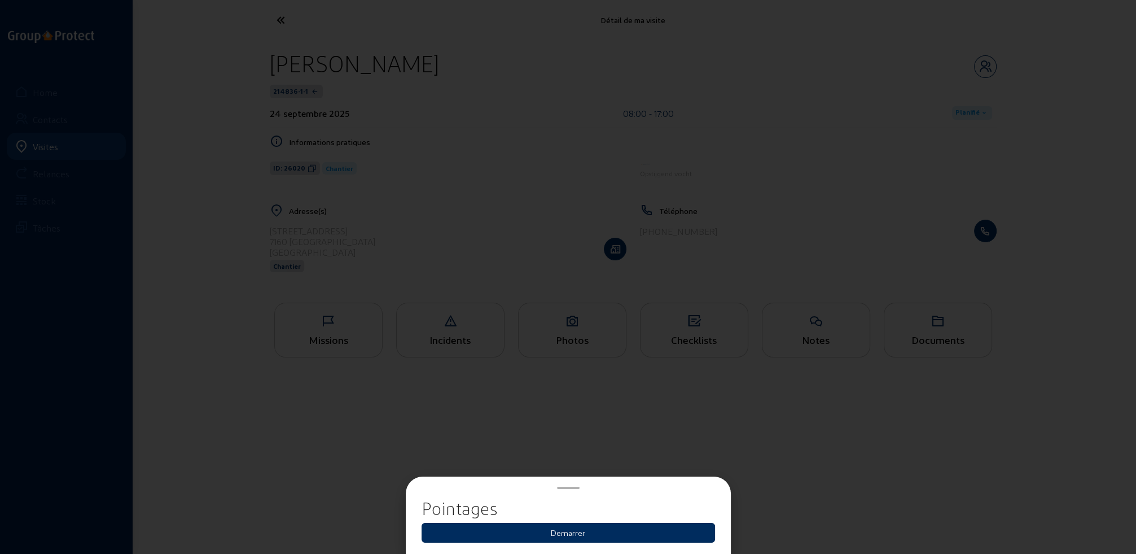
click at [592, 528] on button "Demarrer" at bounding box center [567, 532] width 293 height 20
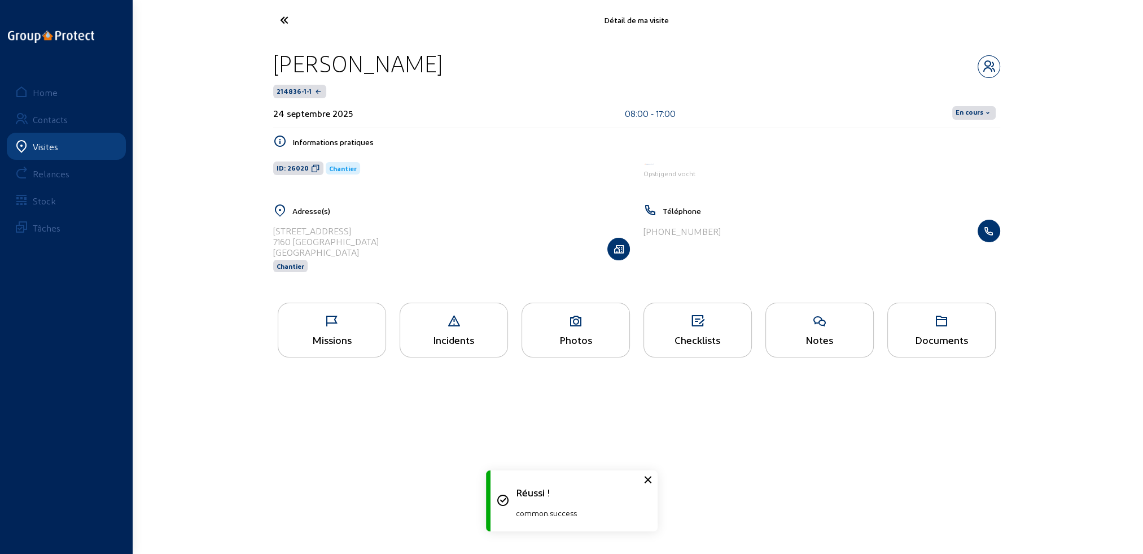
click at [983, 110] on icon at bounding box center [987, 112] width 9 height 9
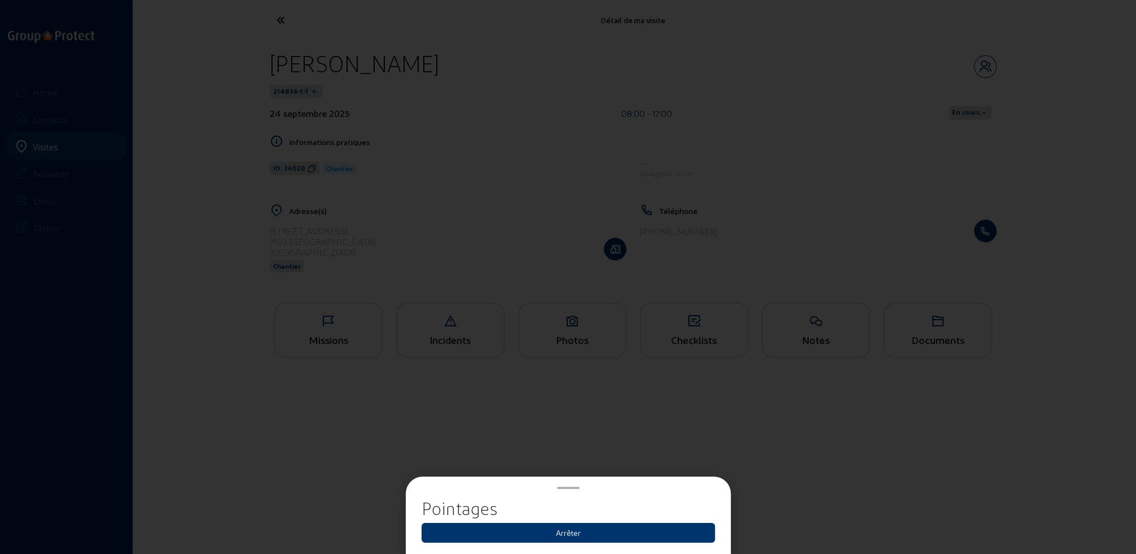
click at [574, 535] on button "Arrêter" at bounding box center [567, 532] width 293 height 20
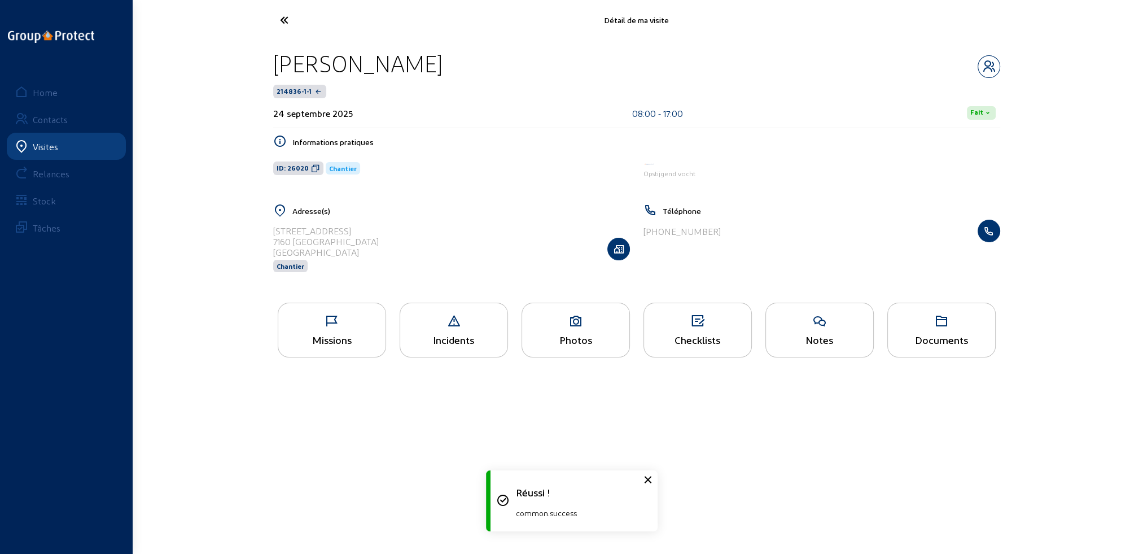
click at [280, 20] on icon at bounding box center [326, 20] width 104 height 20
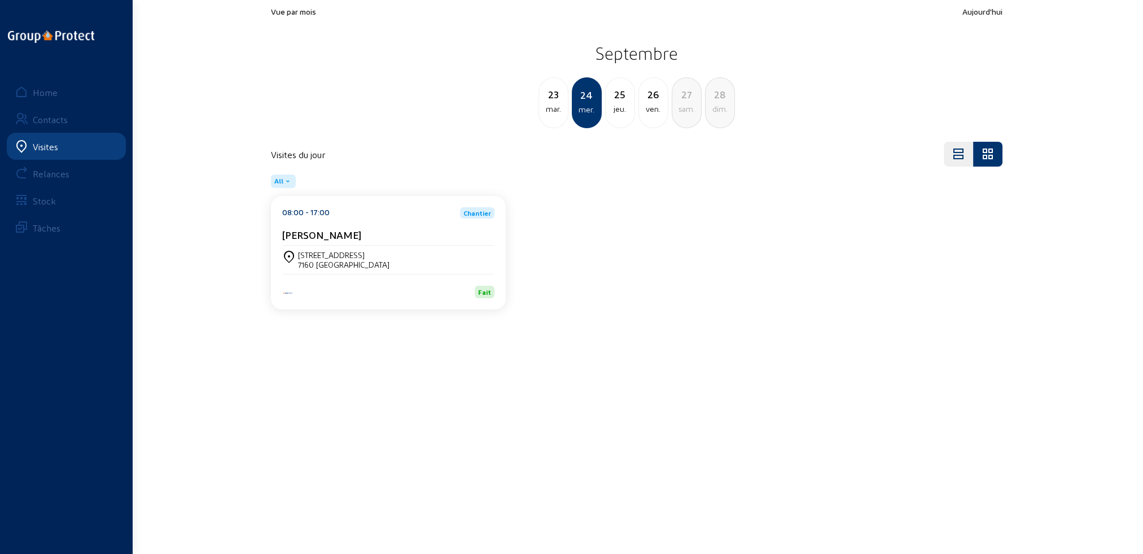
click at [549, 102] on div "[DATE]" at bounding box center [553, 100] width 29 height 29
click at [412, 283] on div "Planifié" at bounding box center [388, 286] width 212 height 24
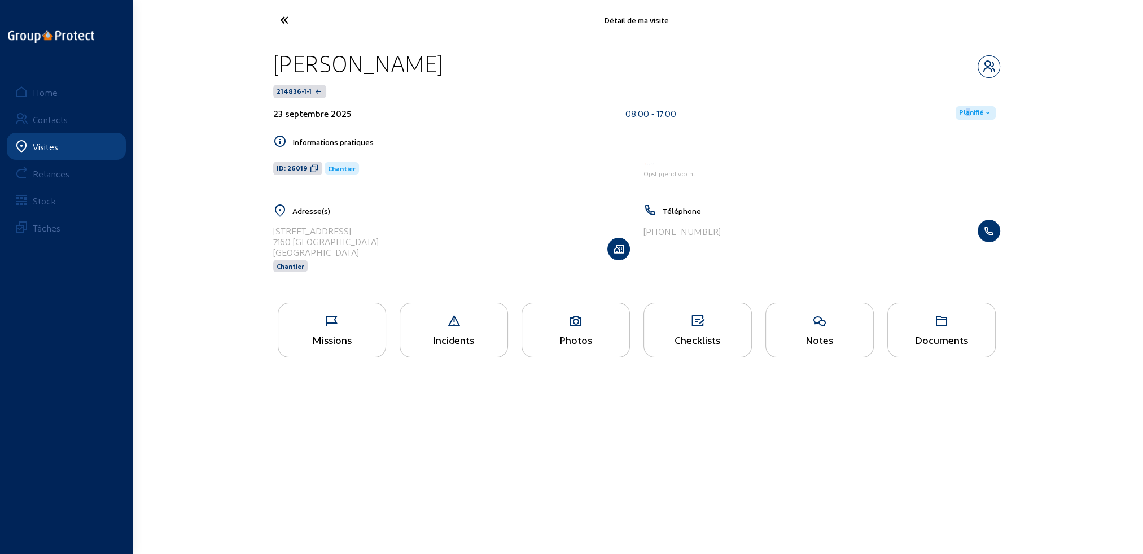
click at [968, 113] on span "Planifié" at bounding box center [971, 112] width 24 height 9
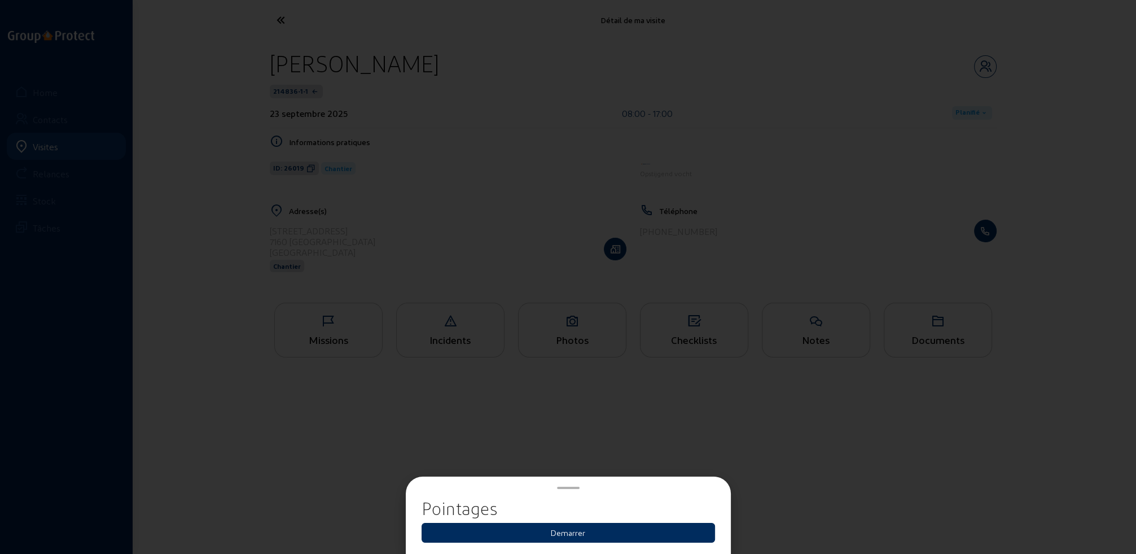
click at [551, 533] on button "Demarrer" at bounding box center [567, 532] width 293 height 20
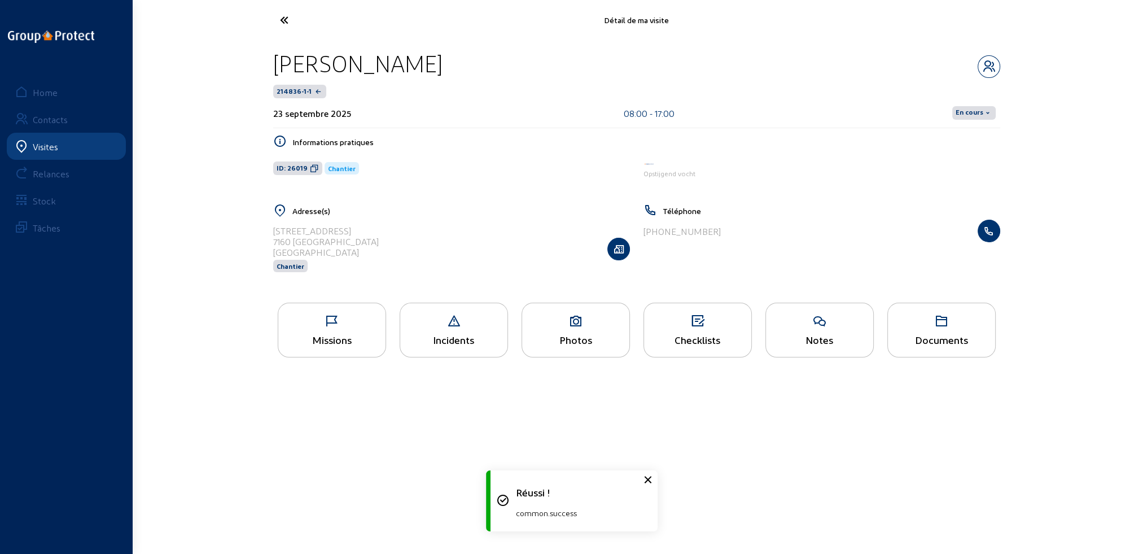
click at [975, 113] on span "En cours" at bounding box center [969, 112] width 28 height 9
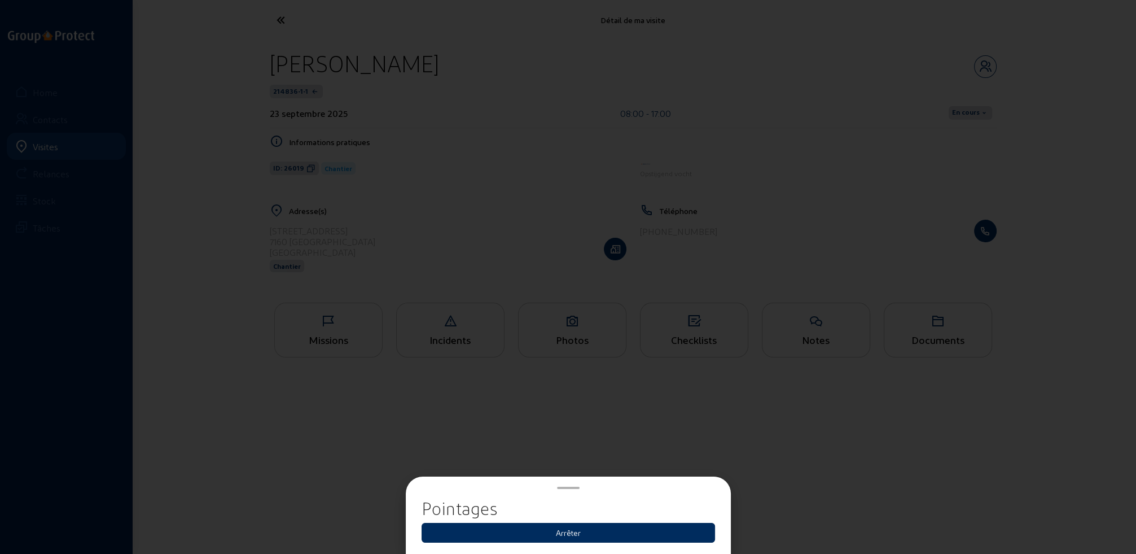
click at [576, 535] on button "Arrêter" at bounding box center [567, 532] width 293 height 20
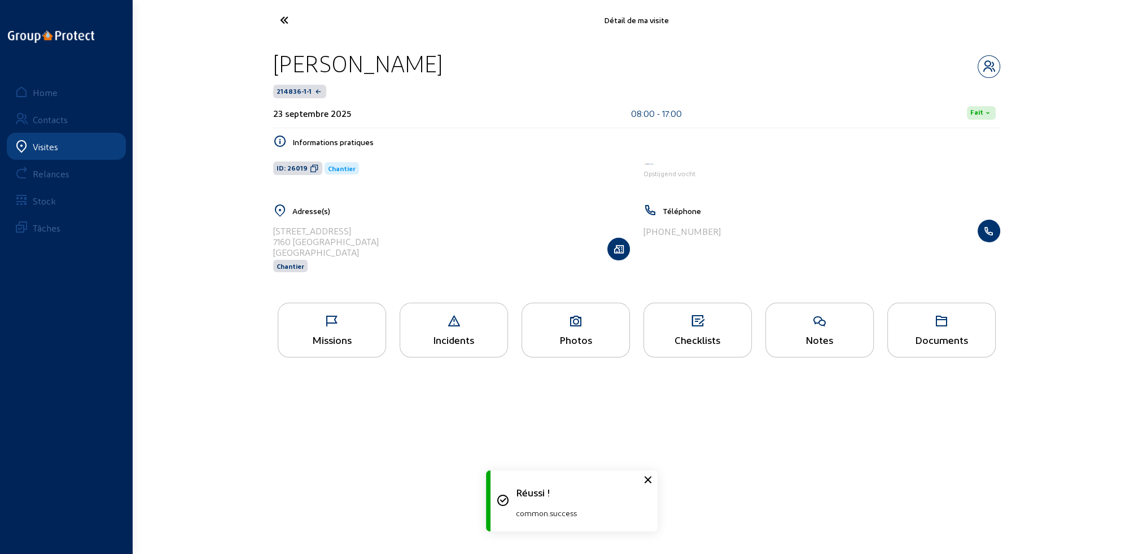
click at [287, 21] on icon at bounding box center [326, 20] width 104 height 20
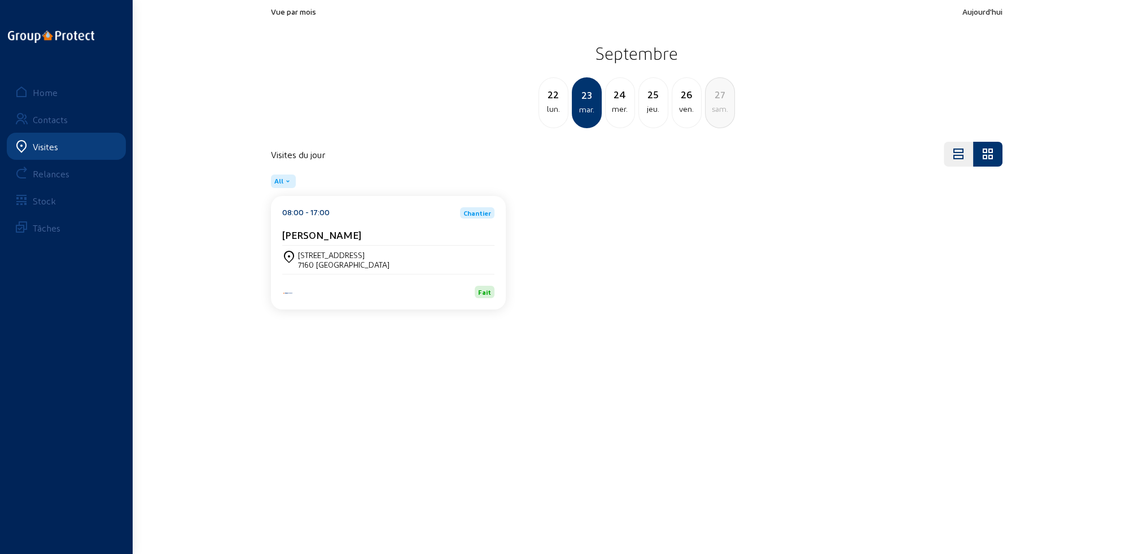
click at [548, 113] on div "lun." at bounding box center [553, 109] width 29 height 14
click at [389, 264] on div "7160 [GEOGRAPHIC_DATA]" at bounding box center [343, 265] width 91 height 10
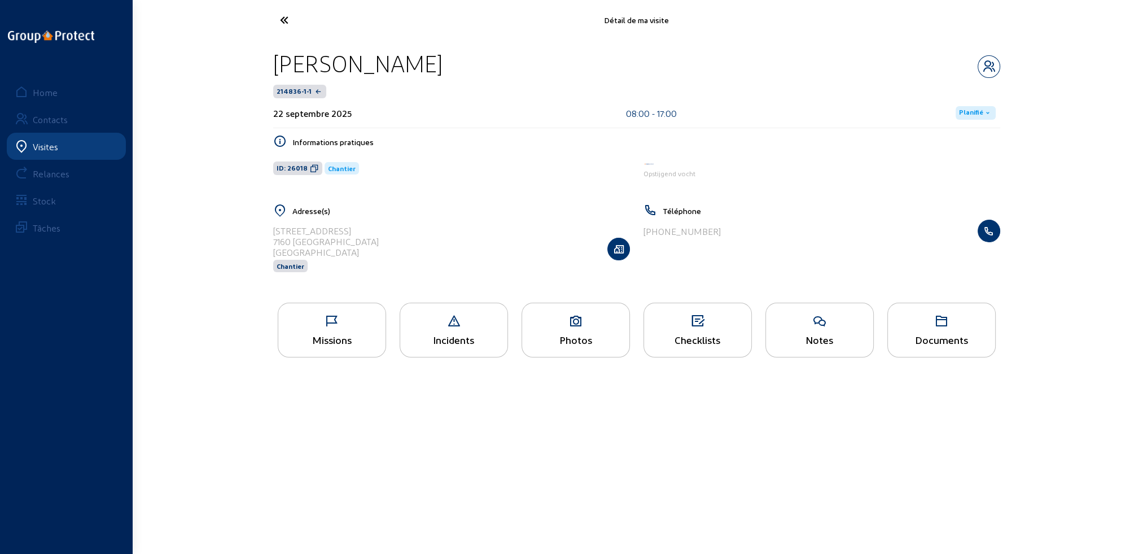
click at [977, 113] on span "Planifié" at bounding box center [971, 112] width 24 height 9
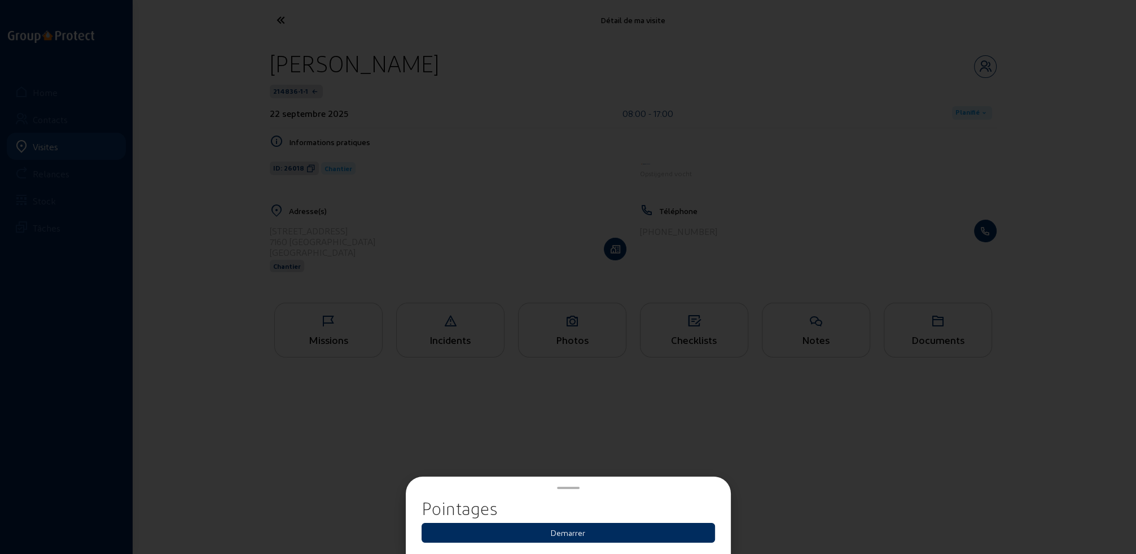
click at [585, 533] on button "Demarrer" at bounding box center [567, 532] width 293 height 20
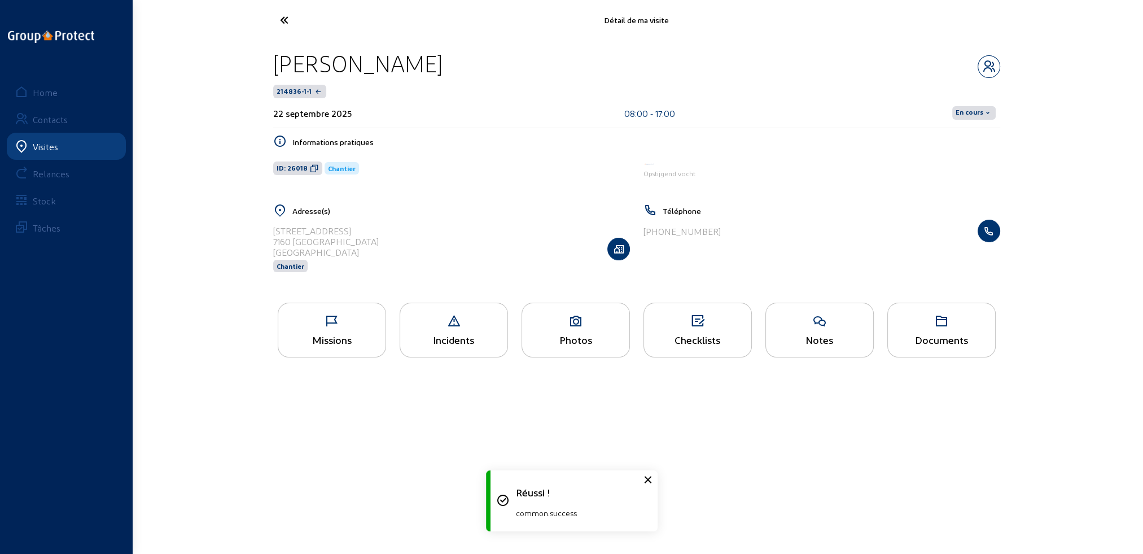
click at [972, 111] on span "En cours" at bounding box center [969, 112] width 28 height 9
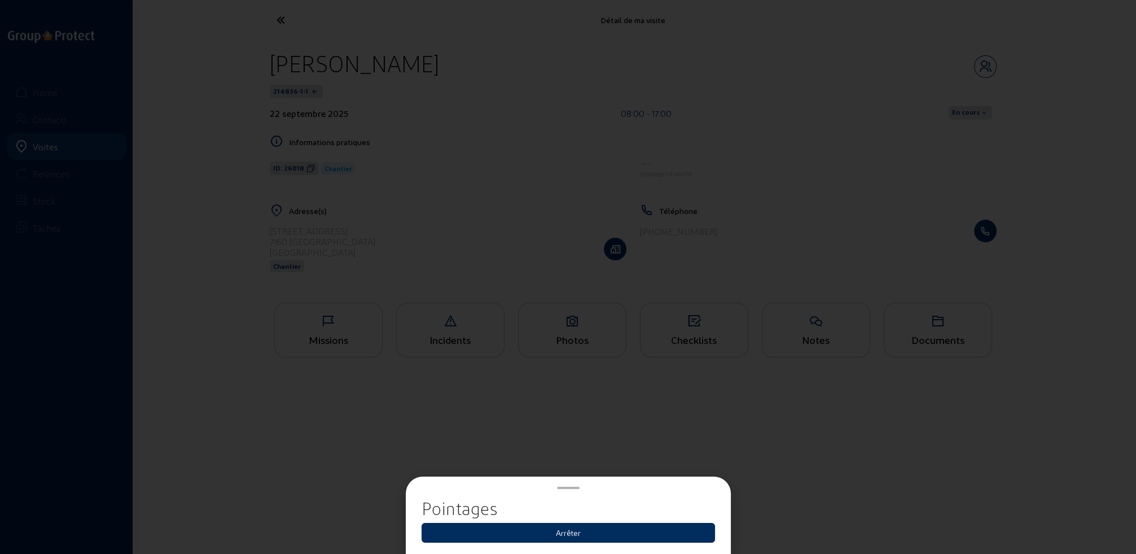
click at [581, 535] on button "Arrêter" at bounding box center [567, 532] width 293 height 20
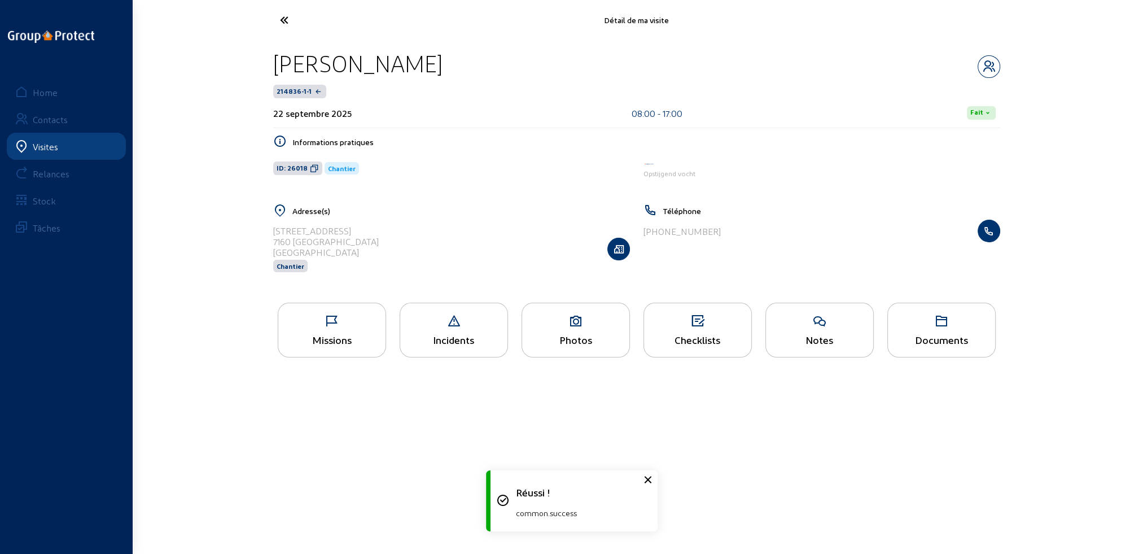
click at [286, 20] on icon at bounding box center [326, 20] width 104 height 20
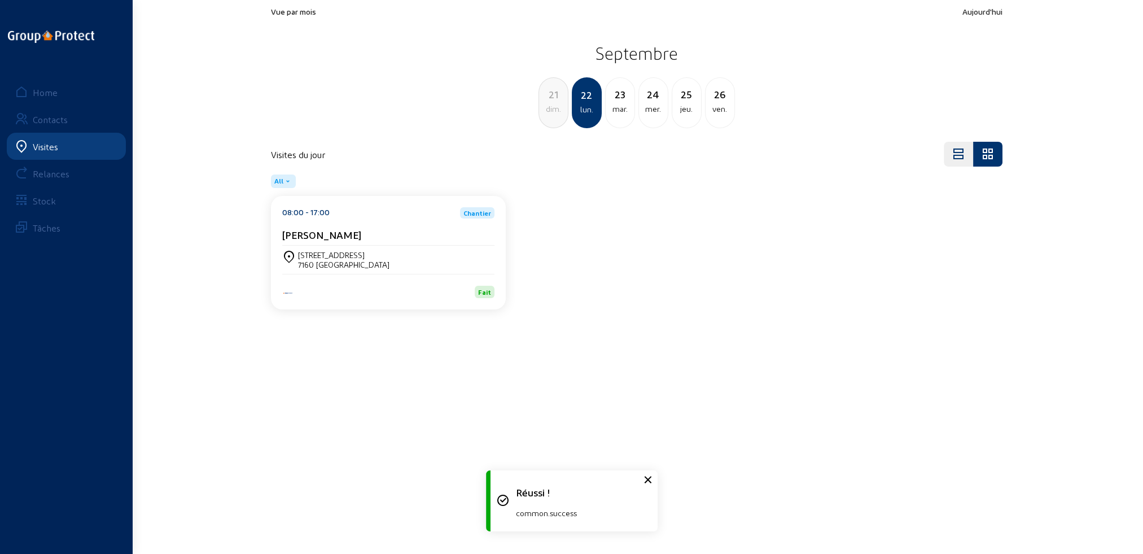
click at [286, 20] on div "Vue par mois [DATE] [DATE] dim. 22 [DATE] mer. 25 jeu. 26 ven." at bounding box center [636, 67] width 731 height 121
click at [558, 108] on div "dim." at bounding box center [553, 109] width 29 height 14
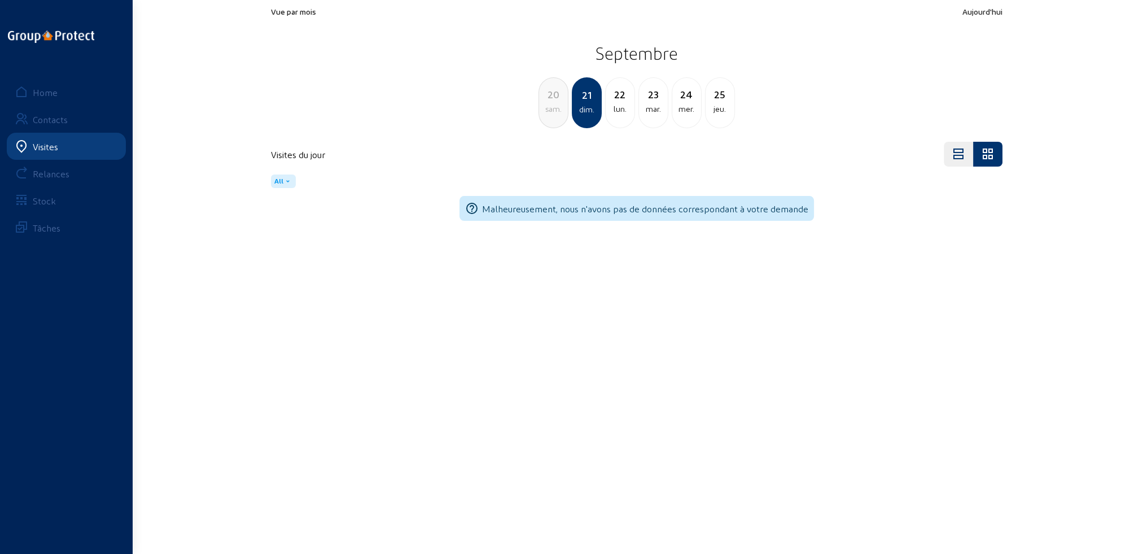
click at [557, 108] on div "sam." at bounding box center [553, 109] width 29 height 14
click at [556, 108] on div "ven." at bounding box center [553, 109] width 29 height 14
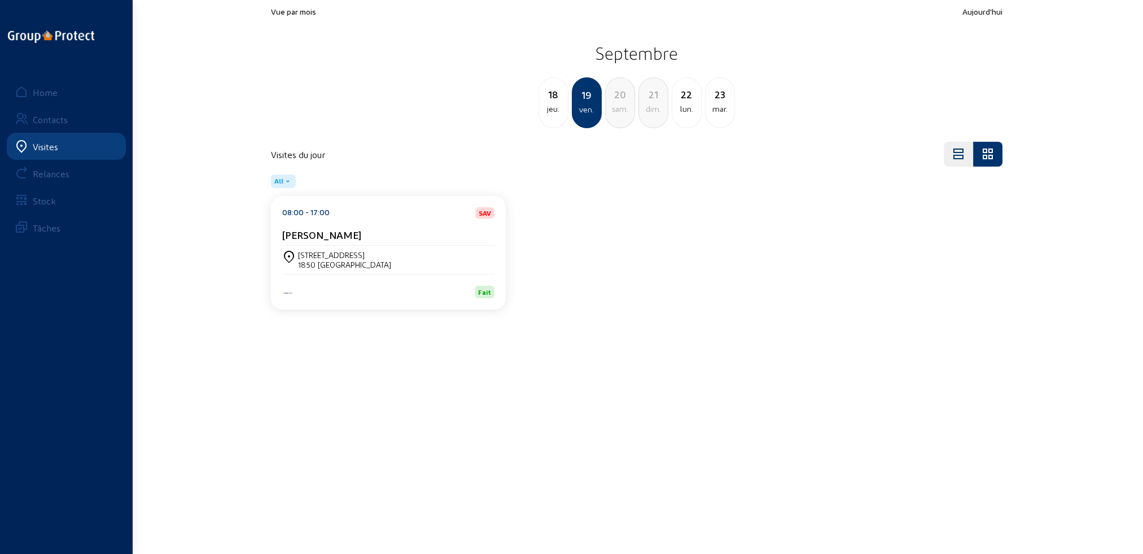
click at [556, 108] on div "jeu." at bounding box center [553, 109] width 29 height 14
